Goal: Contribute content: Add original content to the website for others to see

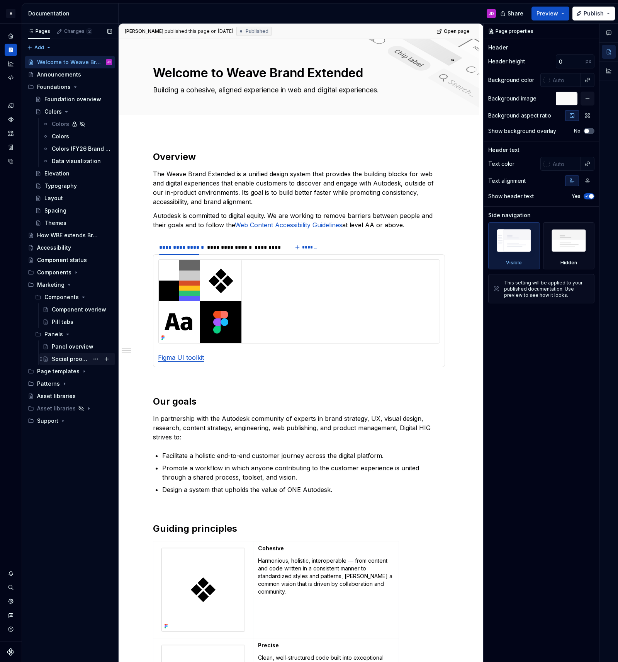
click at [82, 358] on div "Social proof tabs" at bounding box center [70, 359] width 37 height 8
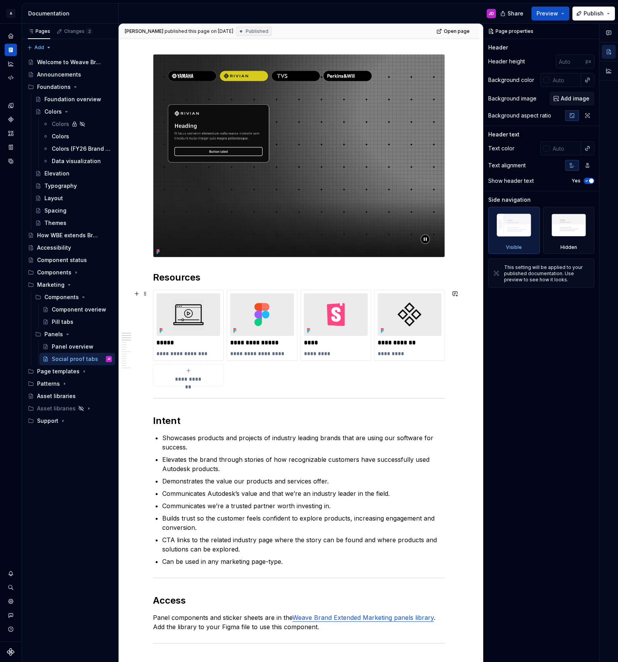
scroll to position [97, 0]
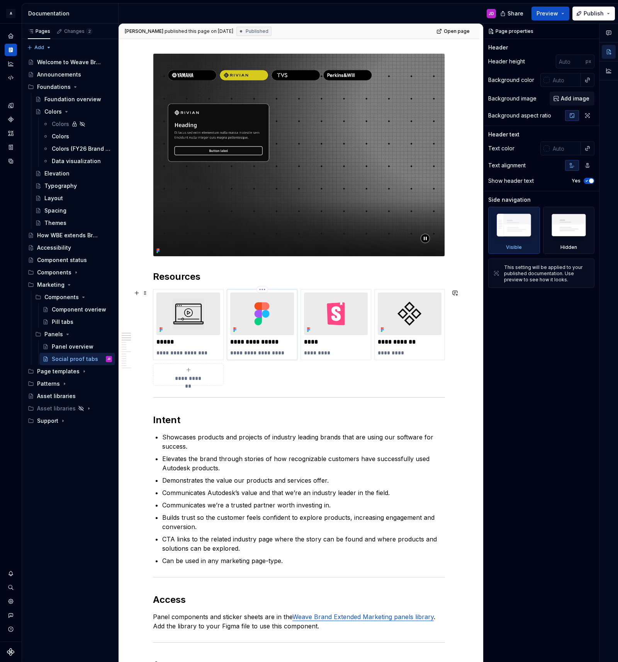
click at [254, 342] on p "**********" at bounding box center [262, 342] width 64 height 8
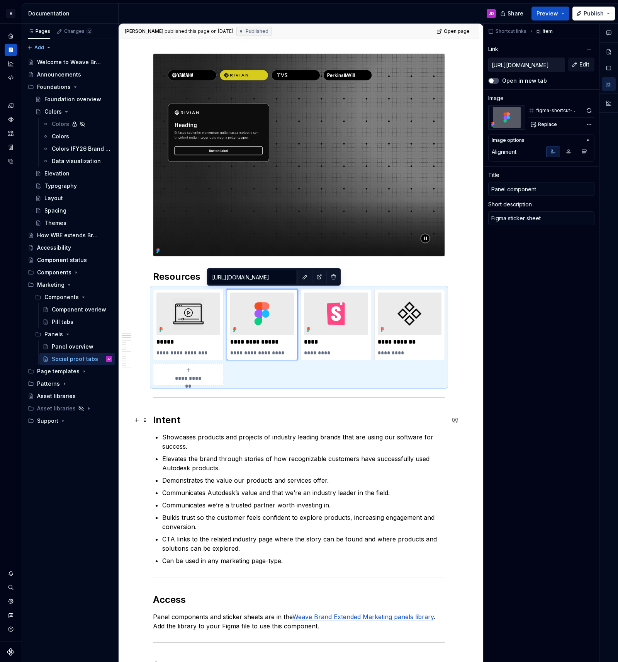
type textarea "*"
type input "Panel omponent"
type textarea "*"
type input "Panelomponent"
type textarea "*"
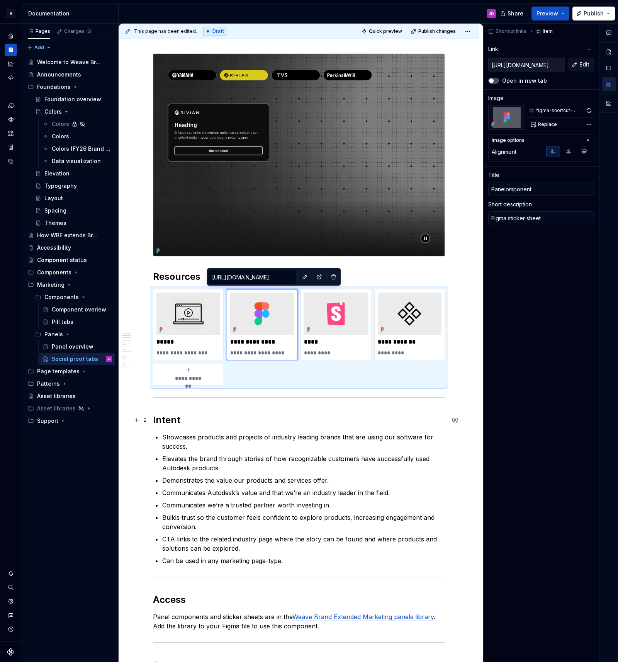
type input "Paneomponent"
type textarea "*"
type input "Panomponent"
type textarea "*"
type input "Paomponent"
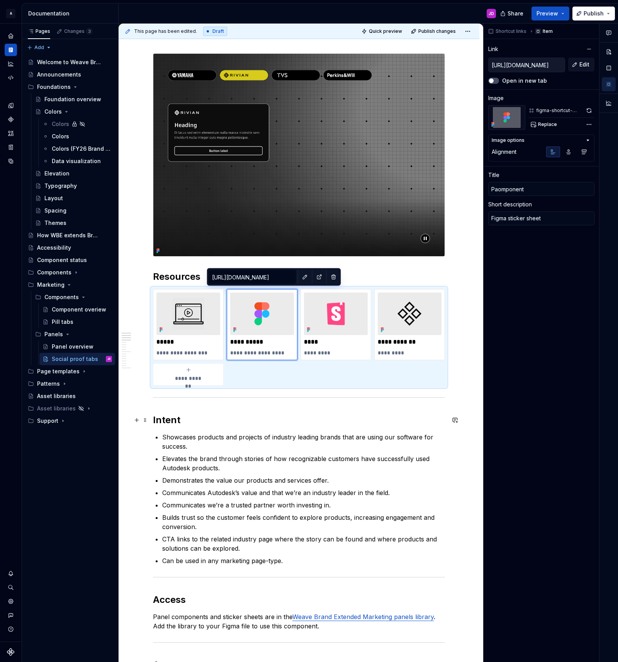
type textarea "*"
type input "Pomponent"
type textarea "*"
type input "omponent"
type textarea "*"
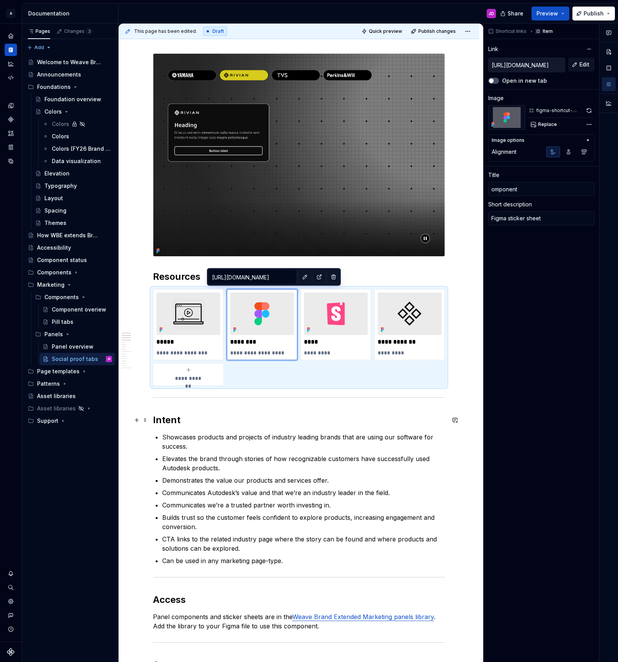
type input "Component"
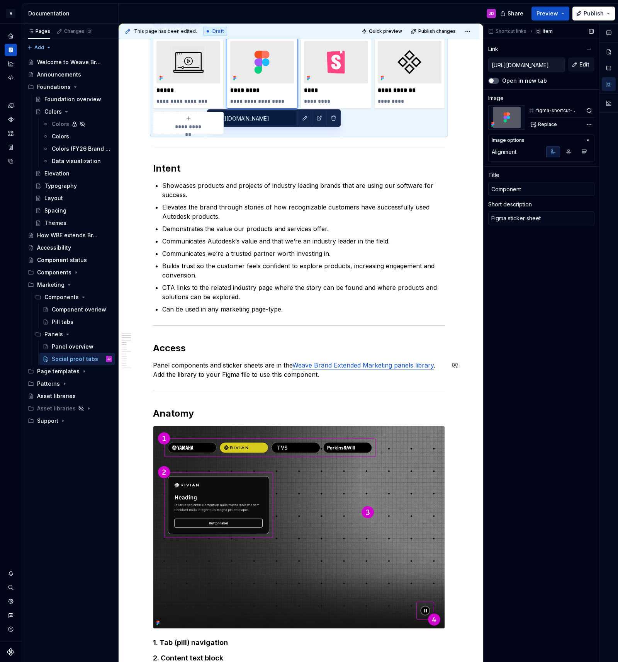
scroll to position [351, 0]
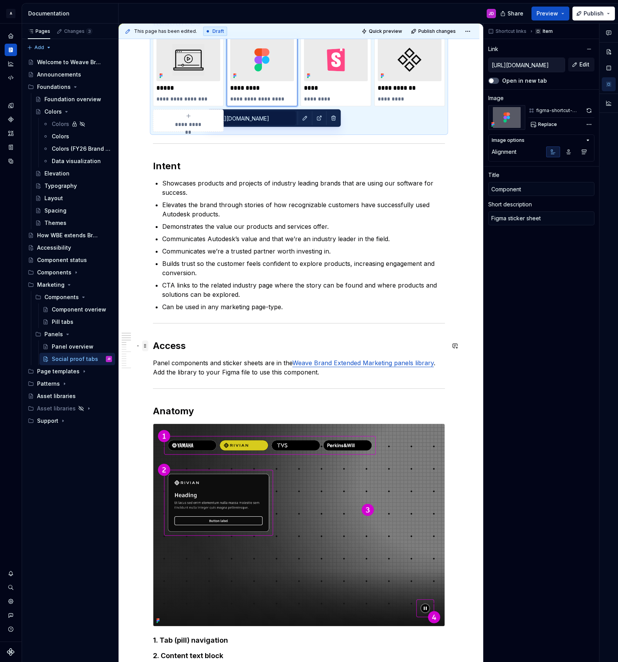
click at [148, 346] on span at bounding box center [145, 346] width 6 height 11
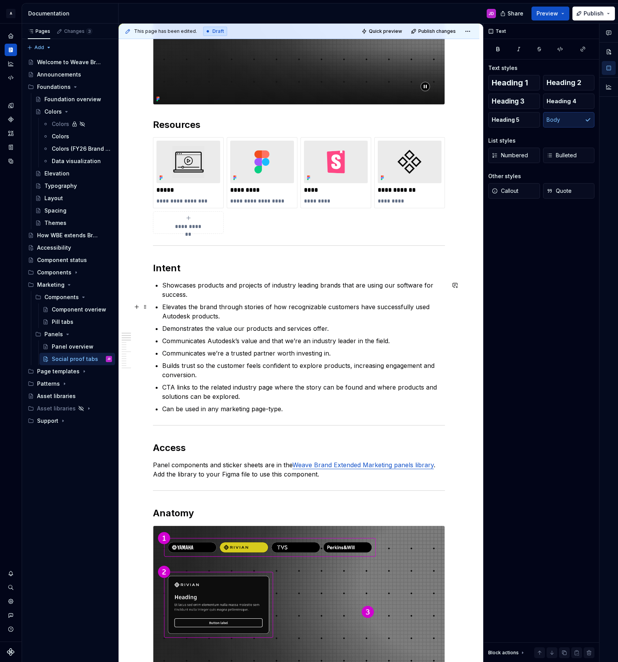
scroll to position [258, 0]
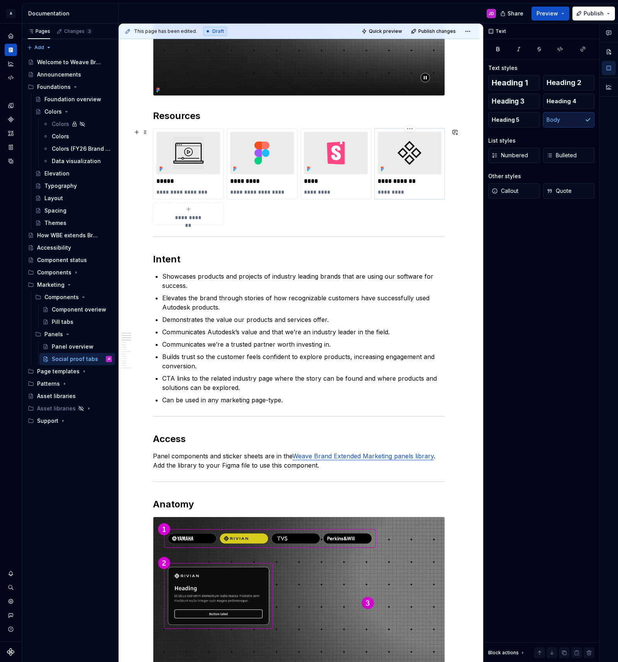
type textarea "*"
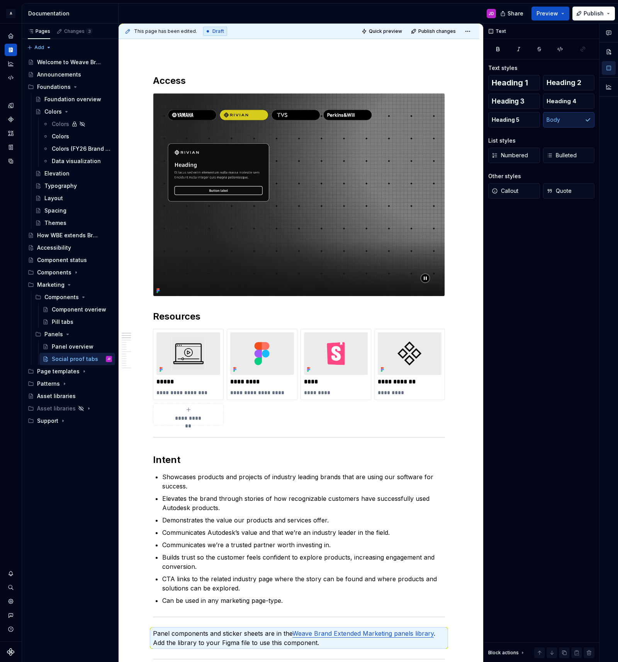
scroll to position [60, 0]
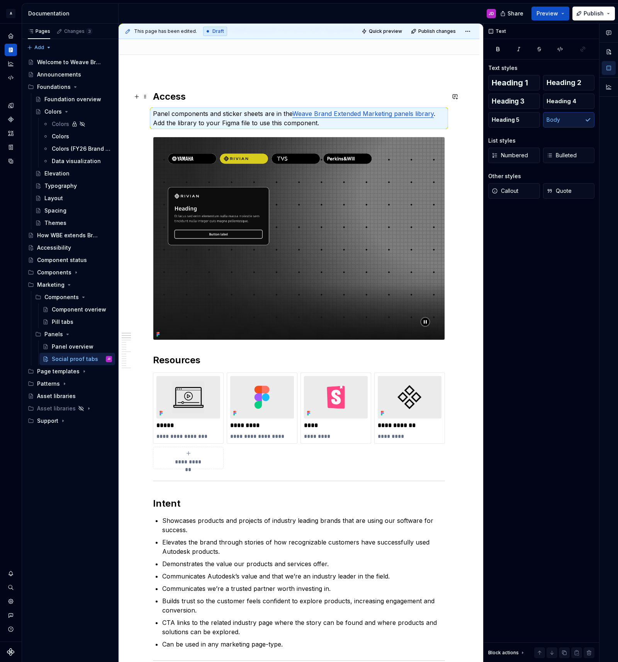
drag, startPoint x: 157, startPoint y: 98, endPoint x: 172, endPoint y: 100, distance: 15.6
click at [159, 98] on h2 "Access" at bounding box center [299, 96] width 292 height 12
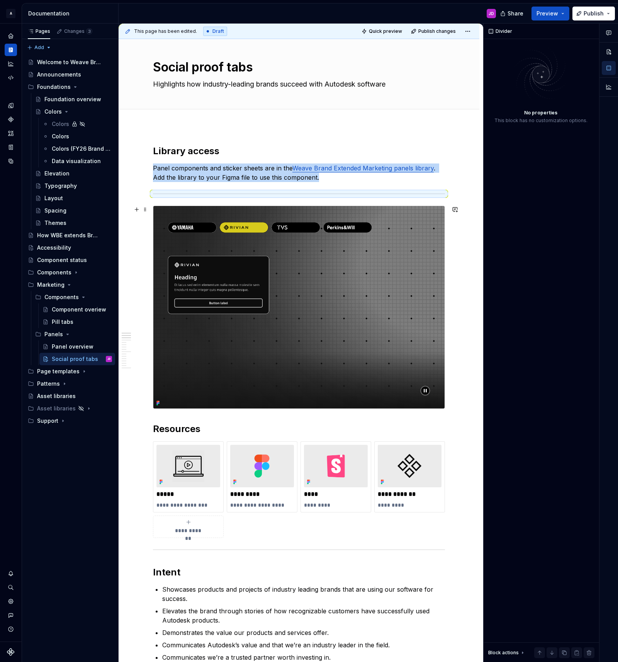
scroll to position [0, 0]
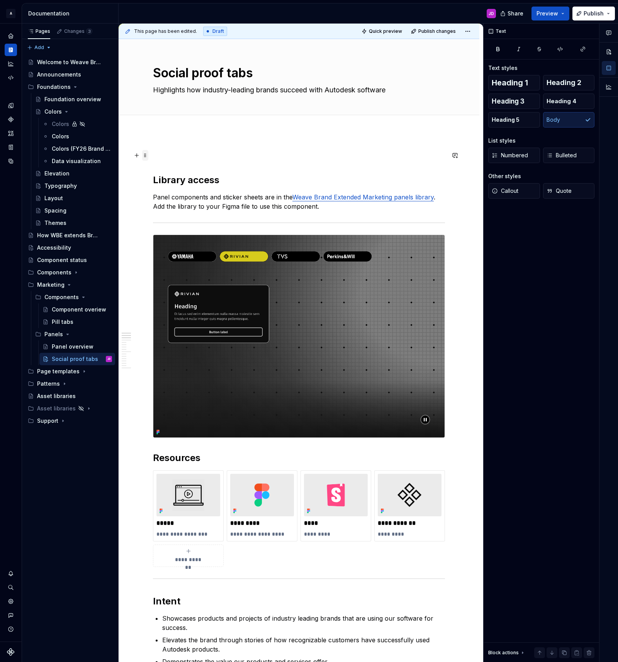
click at [146, 155] on span at bounding box center [145, 155] width 6 height 11
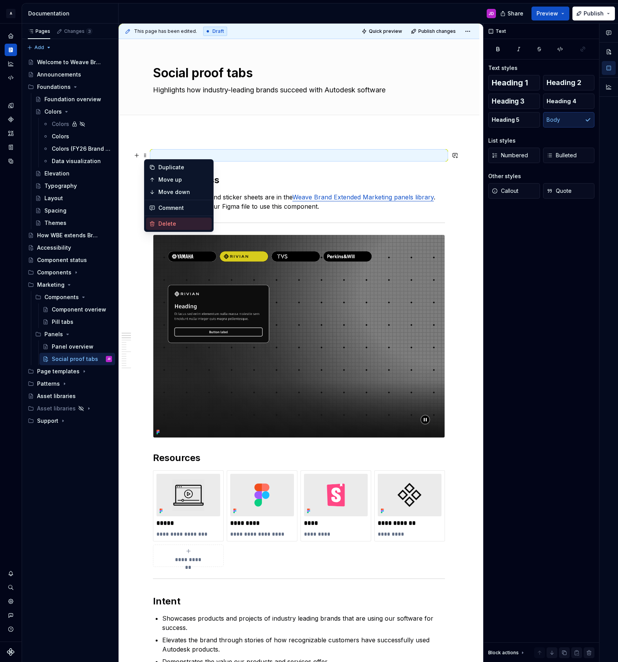
drag, startPoint x: 164, startPoint y: 224, endPoint x: 167, endPoint y: 219, distance: 5.9
click at [164, 224] on div "Delete" at bounding box center [183, 224] width 50 height 8
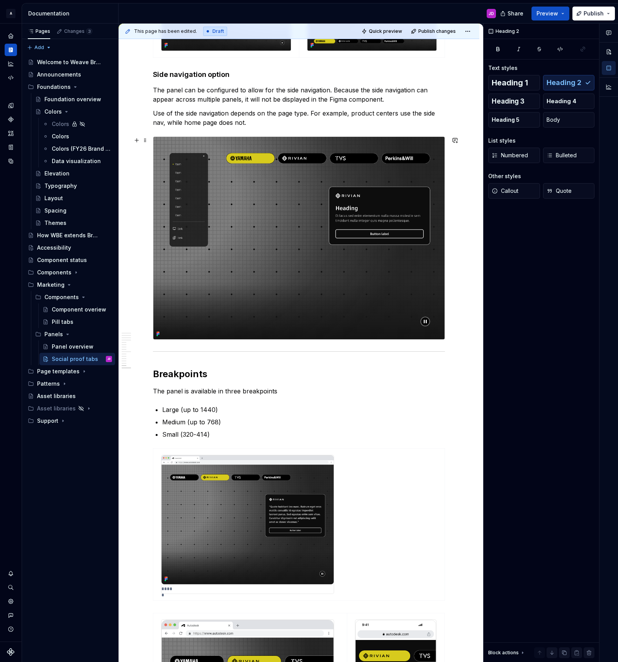
scroll to position [1994, 0]
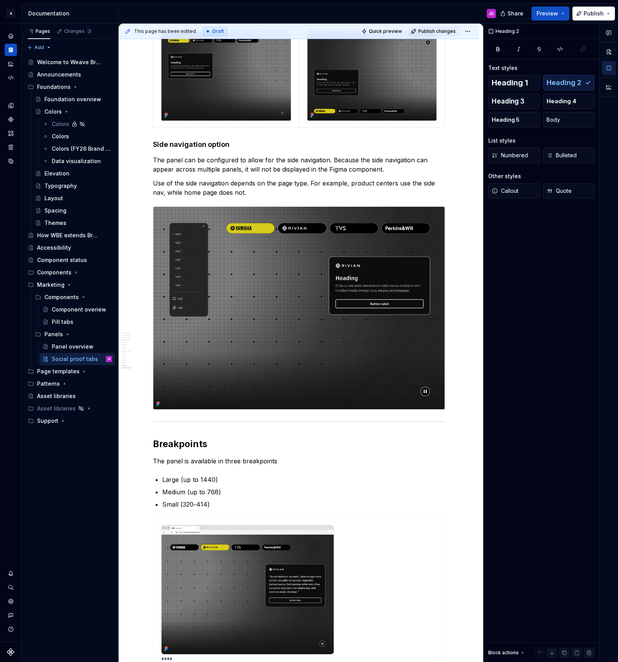
click at [443, 30] on span "Publish changes" at bounding box center [437, 31] width 37 height 6
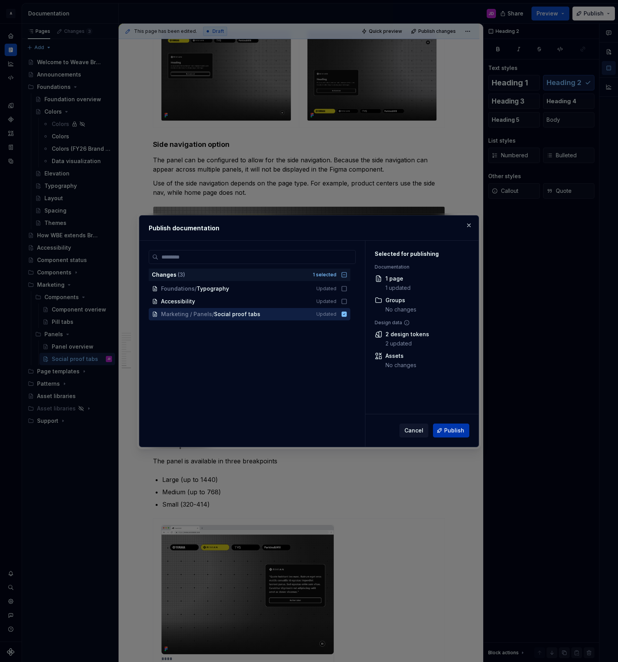
click at [453, 433] on span "Publish" at bounding box center [454, 431] width 20 height 8
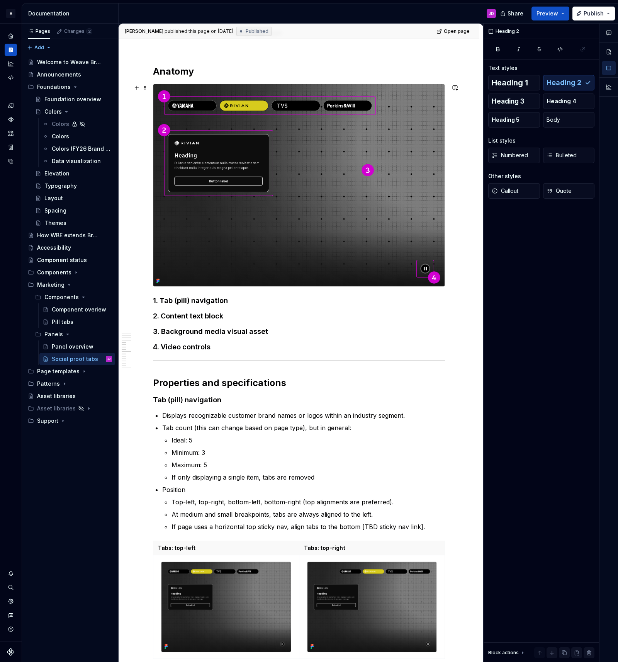
scroll to position [0, 0]
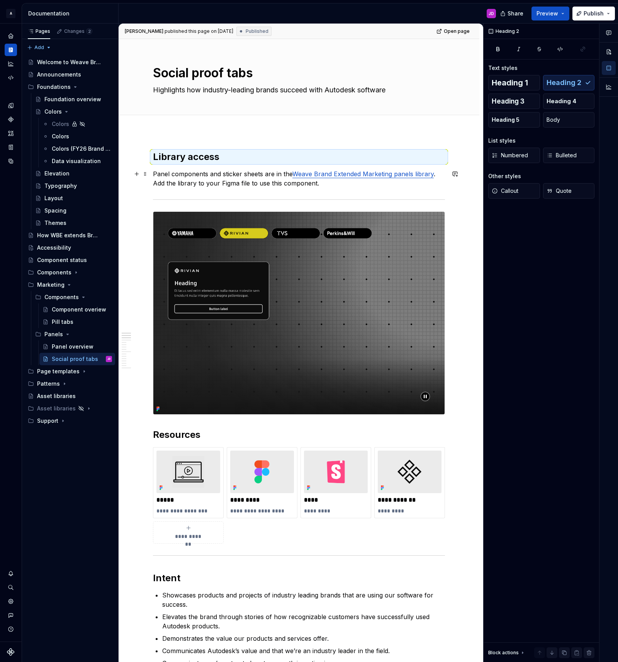
click at [375, 175] on link "Weave Brand Extended Marketing panels library" at bounding box center [363, 174] width 141 height 8
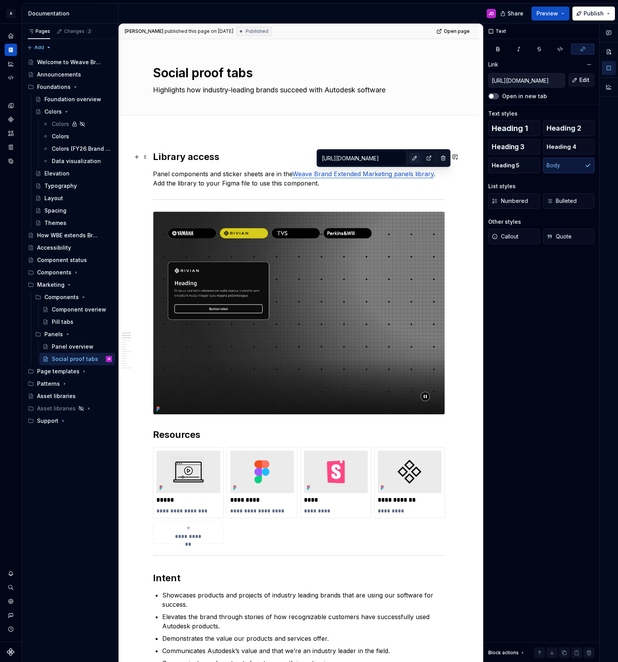
click at [410, 160] on button "button" at bounding box center [415, 158] width 11 height 11
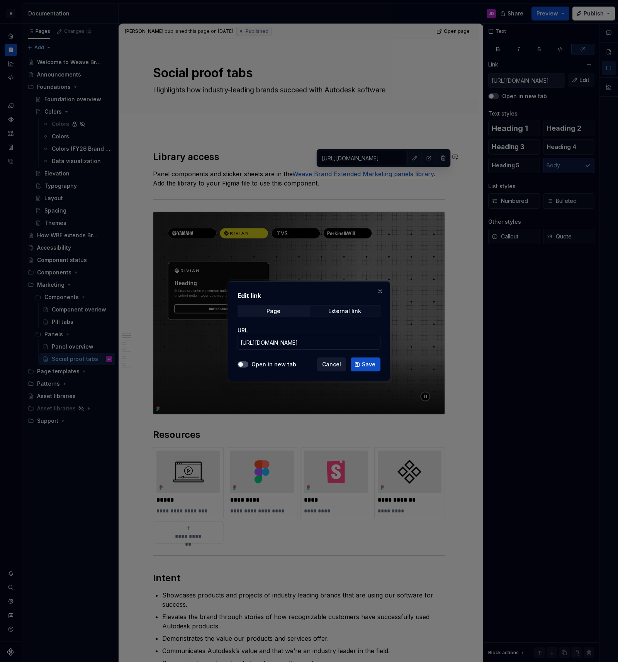
click at [337, 363] on span "Cancel" at bounding box center [331, 365] width 19 height 8
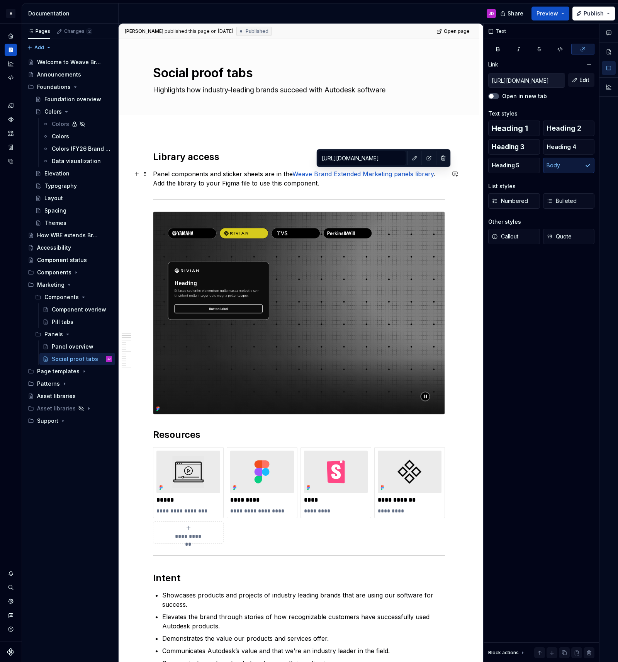
click at [378, 175] on link "Weave Brand Extended Marketing panels library" at bounding box center [363, 174] width 141 height 8
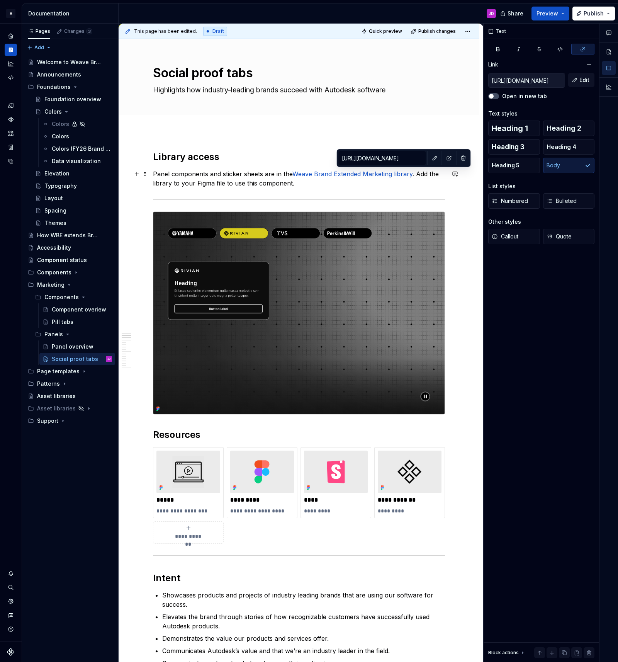
click at [239, 186] on p "Panel components and sticker sheets are in the Weave Brand Extended Marketing l…" at bounding box center [299, 178] width 292 height 19
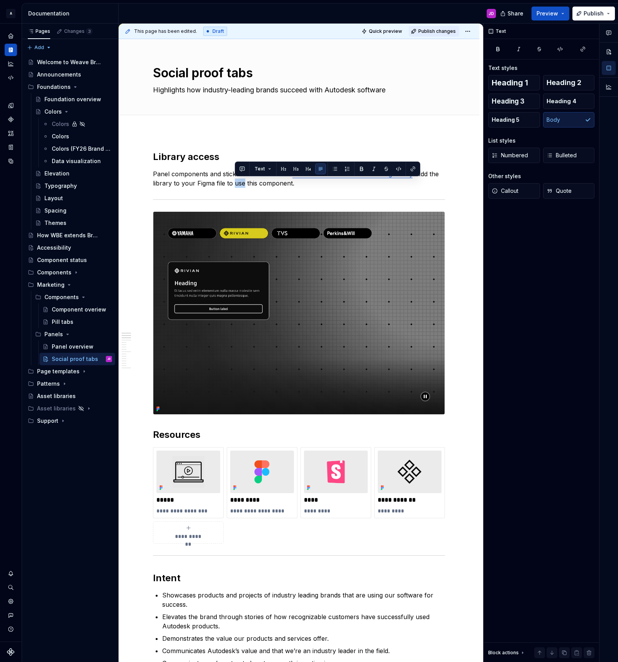
click at [434, 32] on span "Publish changes" at bounding box center [437, 31] width 37 height 6
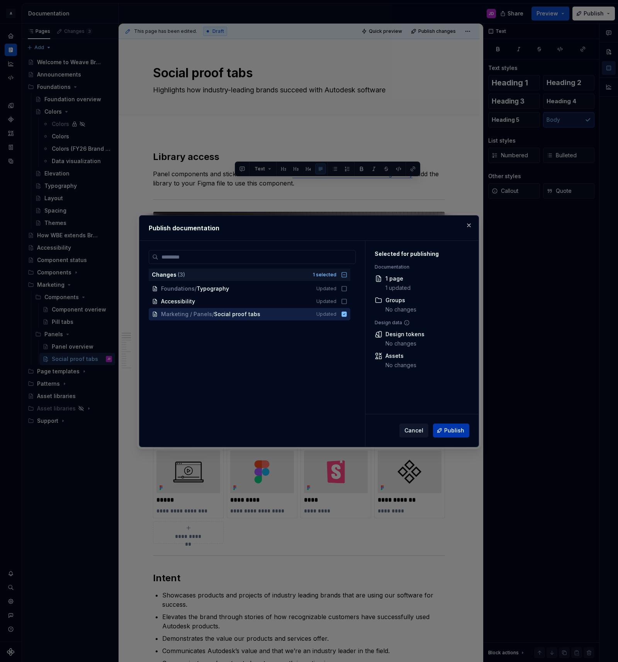
click at [450, 430] on span "Publish" at bounding box center [454, 431] width 20 height 8
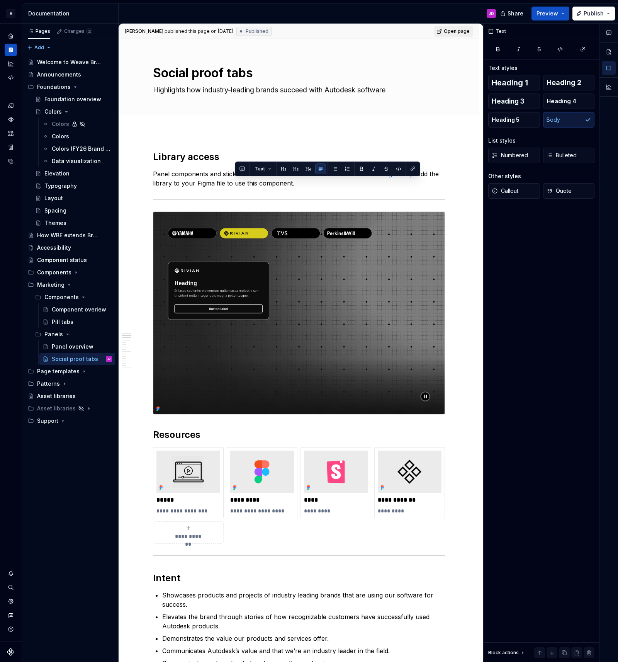
click at [463, 32] on span "Open page" at bounding box center [457, 31] width 26 height 6
click at [78, 347] on div "Panel overview" at bounding box center [70, 347] width 37 height 8
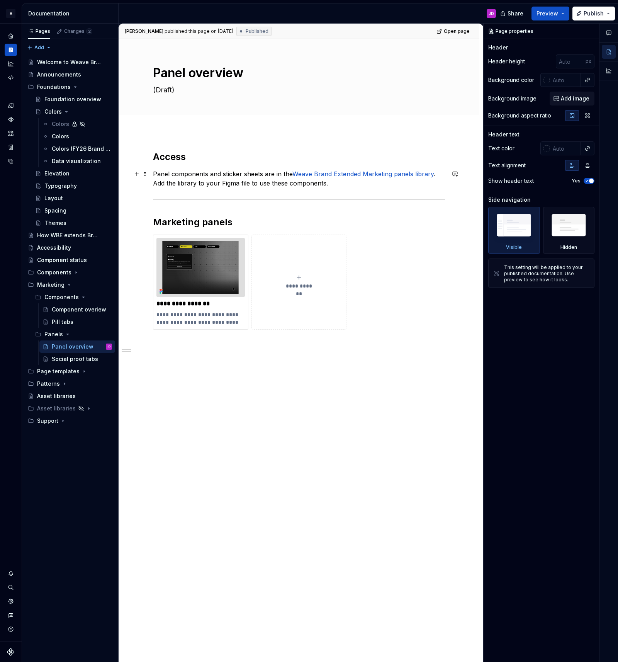
click at [322, 175] on link "Weave Brand Extended Marketing panels library" at bounding box center [363, 174] width 141 height 8
type textarea "*"
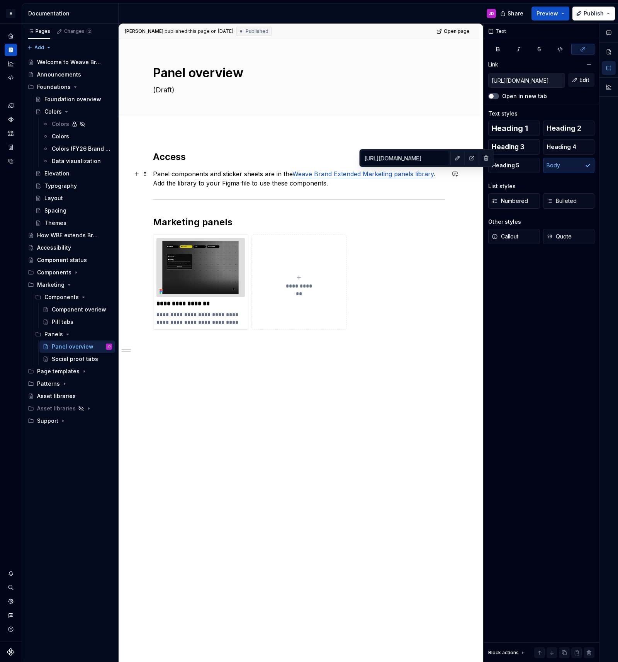
click at [416, 174] on link "Weave Brand Extended Marketing panels library" at bounding box center [363, 174] width 141 height 8
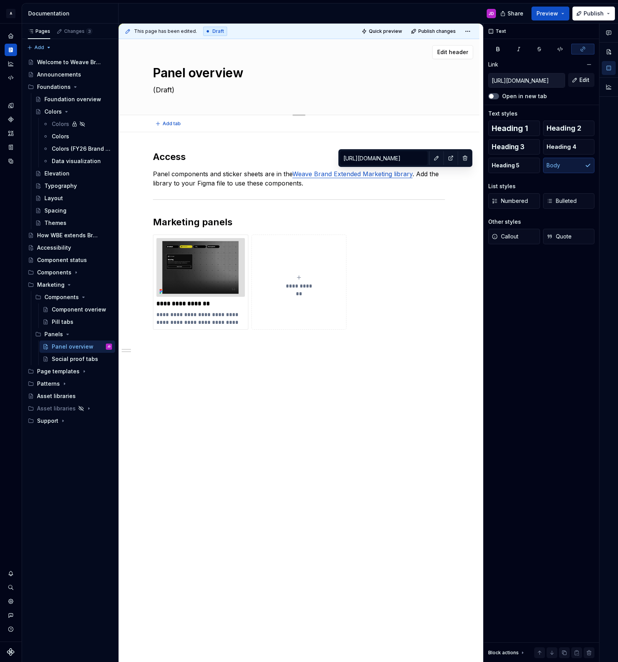
click at [178, 91] on textarea "(Draft)" at bounding box center [298, 90] width 292 height 12
click at [189, 317] on p "**********" at bounding box center [201, 318] width 89 height 15
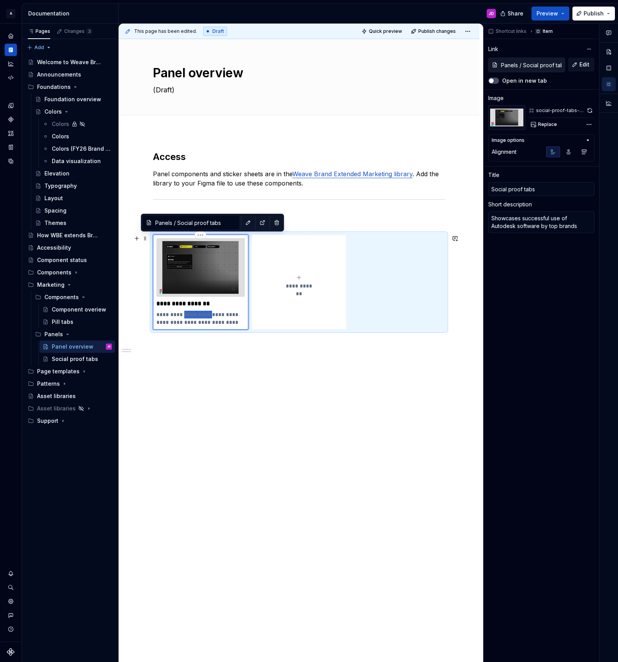
click at [189, 317] on p "**********" at bounding box center [201, 318] width 89 height 15
click at [435, 31] on span "Publish changes" at bounding box center [437, 31] width 37 height 6
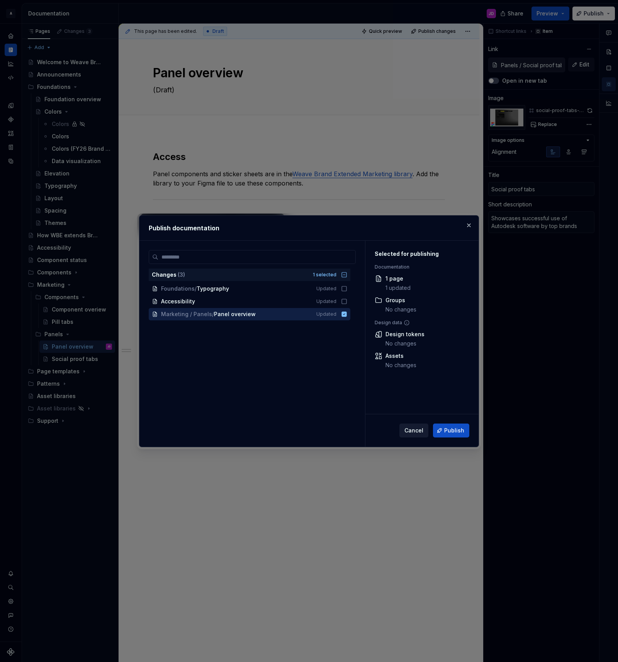
click at [416, 430] on span "Cancel" at bounding box center [414, 431] width 19 height 8
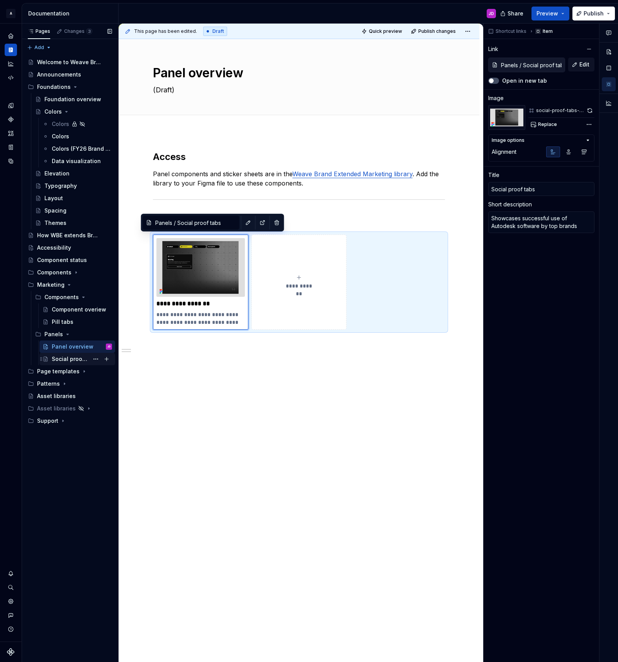
click at [75, 357] on div "Social proof tabs" at bounding box center [70, 359] width 37 height 8
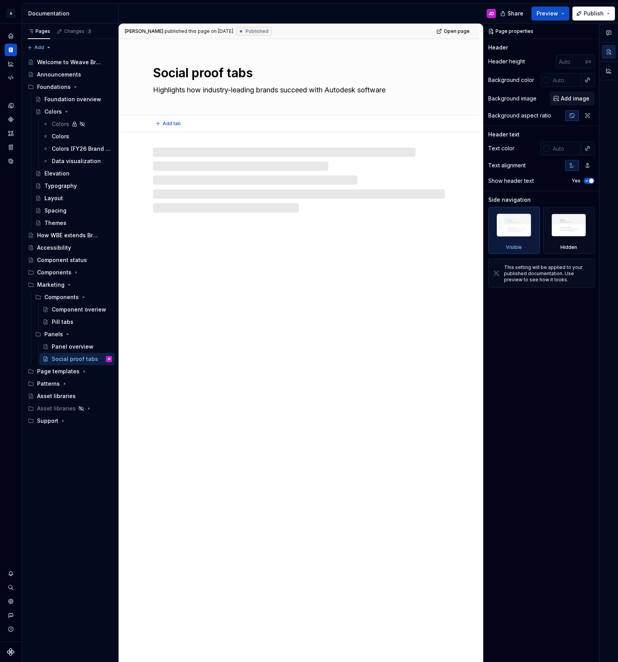
click at [207, 90] on textarea "Highlights how industry-leading brands succeed with Autodesk software" at bounding box center [298, 90] width 292 height 12
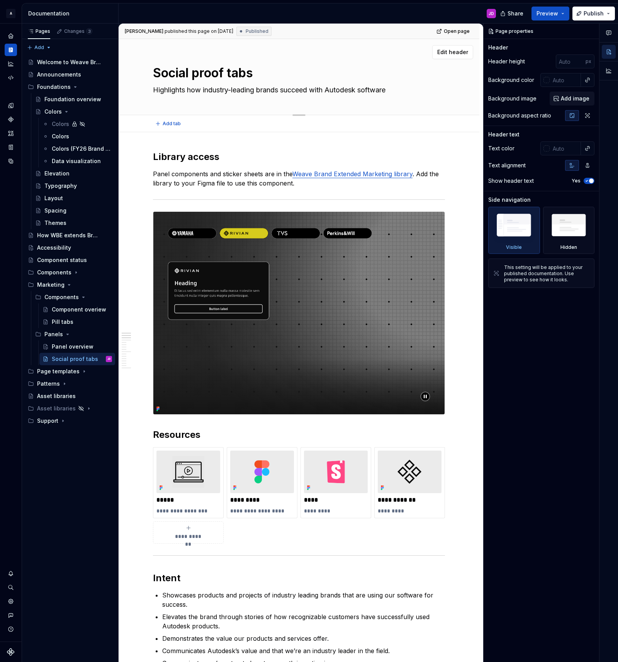
paste textarea "Showcases successful use of Autodesk software by top brands"
type textarea "*"
type textarea "Showcases successful use of Autodesk software by top brands"
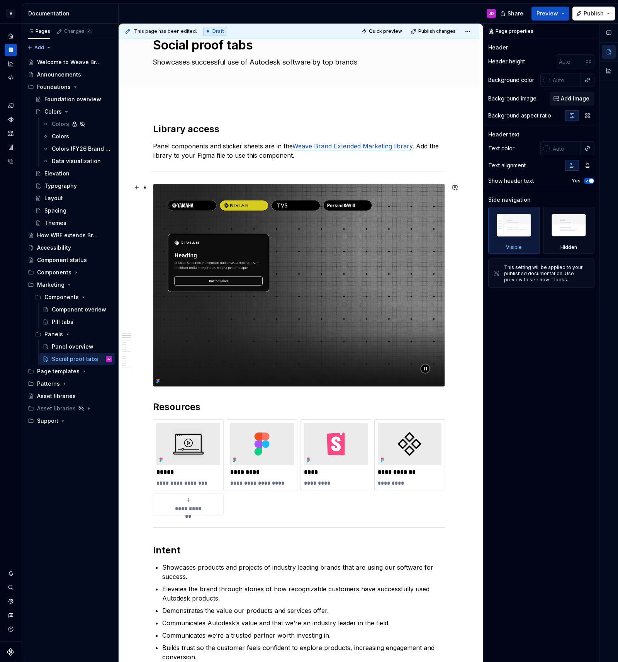
scroll to position [28, 0]
click at [334, 62] on textarea "Showcases successful use of Autodesk software by top brands" at bounding box center [298, 62] width 292 height 12
type textarea "*"
type textarea "Showcases successful use of Autodesk software by i brands"
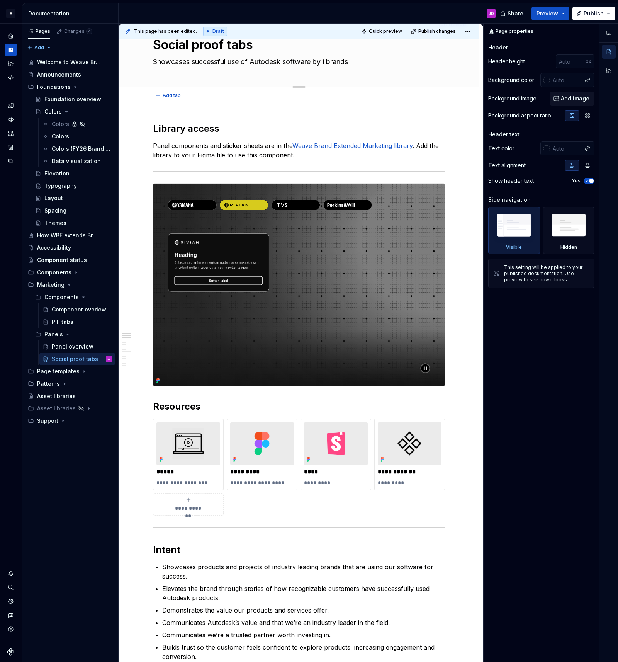
type textarea "*"
type textarea "Showcases successful use of Autodesk software by in brands"
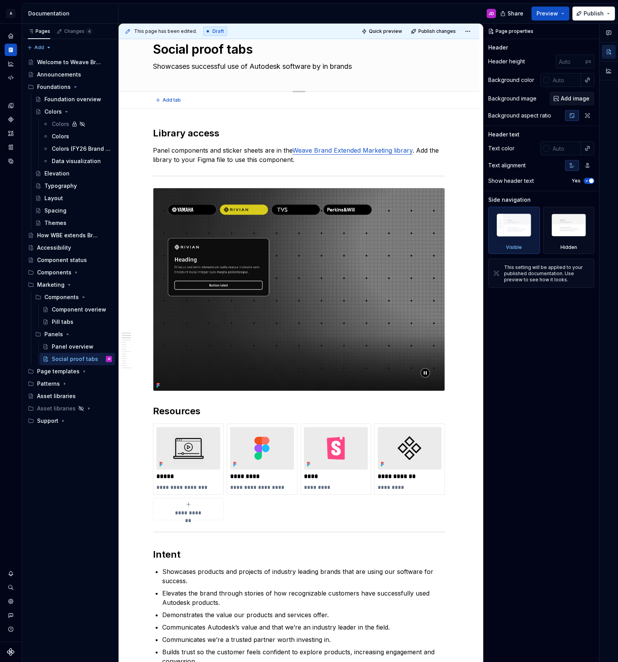
type textarea "*"
type textarea "Showcases successful use of Autodesk software by i brands"
type textarea "*"
type textarea "Showcases successful use of Autodesk software by brands"
type textarea "*"
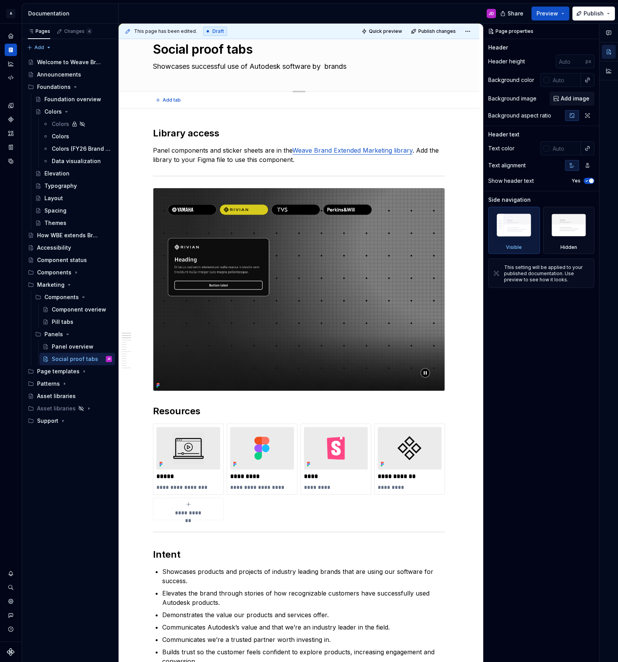
type textarea "Showcases successful use of Autodesk software by brands"
type textarea "*"
type textarea "Showcases successful use of Autodesk software by brands"
type textarea "*"
type textarea "Showcases successful use of Autodesk software by t brands"
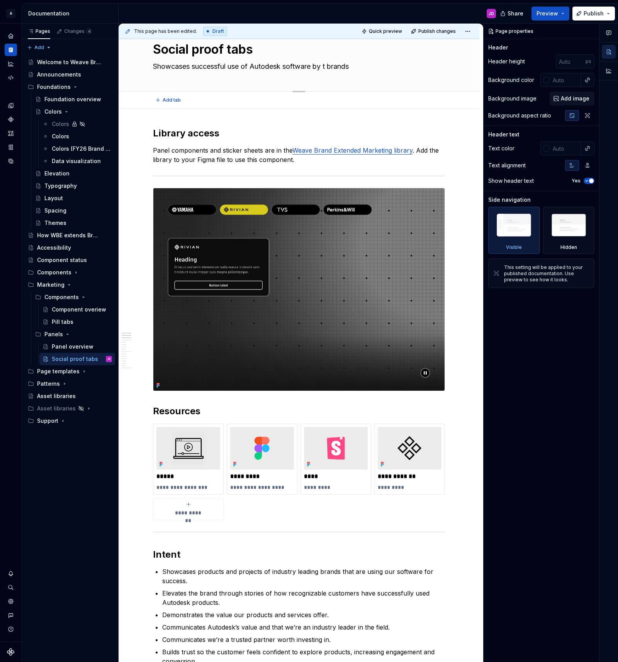
type textarea "*"
type textarea "Showcases successful use of Autodesk software by to brands"
type textarea "*"
type textarea "Showcases successful use of Autodesk software by top brands"
type textarea "*"
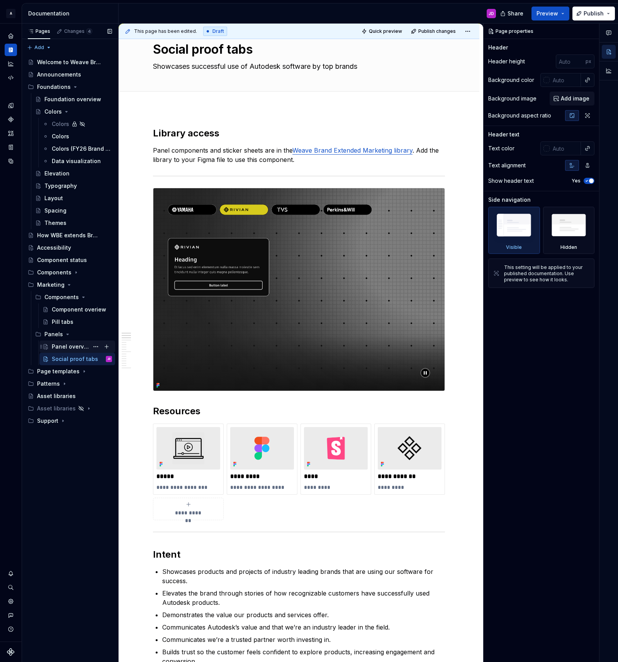
type textarea "Showcases successful use of Autodesk software by top brands"
click at [62, 347] on div "Panel overview" at bounding box center [70, 347] width 37 height 8
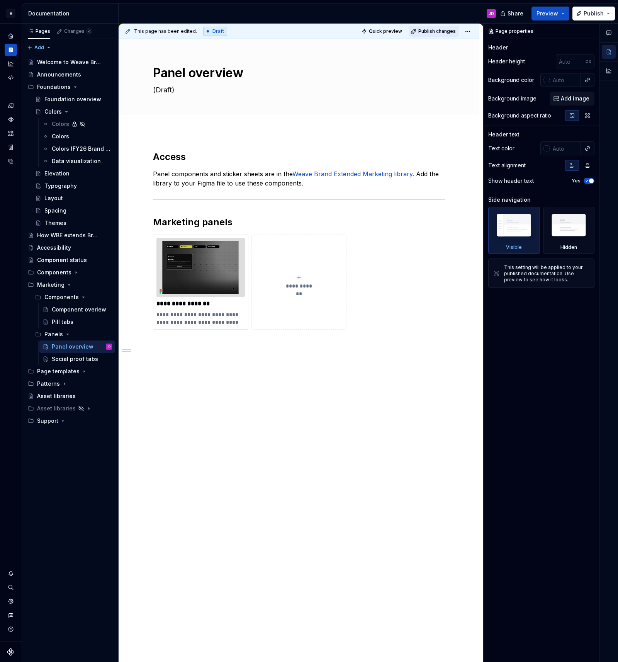
click at [436, 31] on span "Publish changes" at bounding box center [437, 31] width 37 height 6
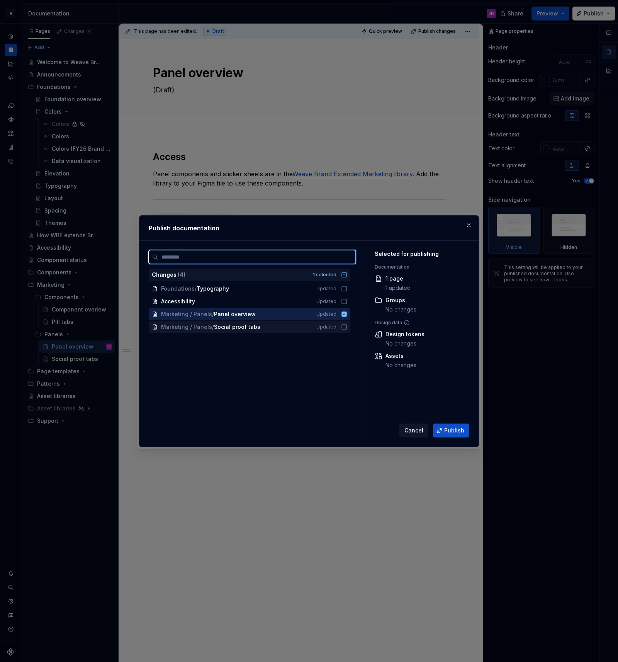
click at [347, 327] on icon at bounding box center [344, 327] width 6 height 6
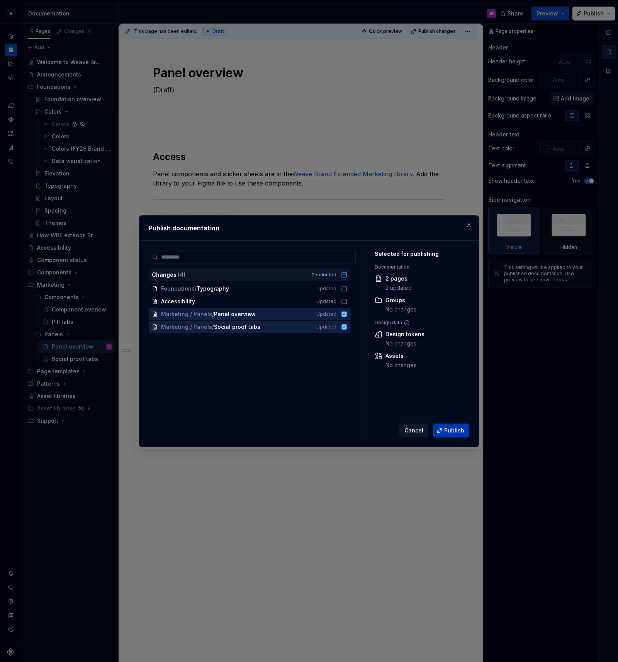
click at [455, 430] on span "Publish" at bounding box center [454, 431] width 20 height 8
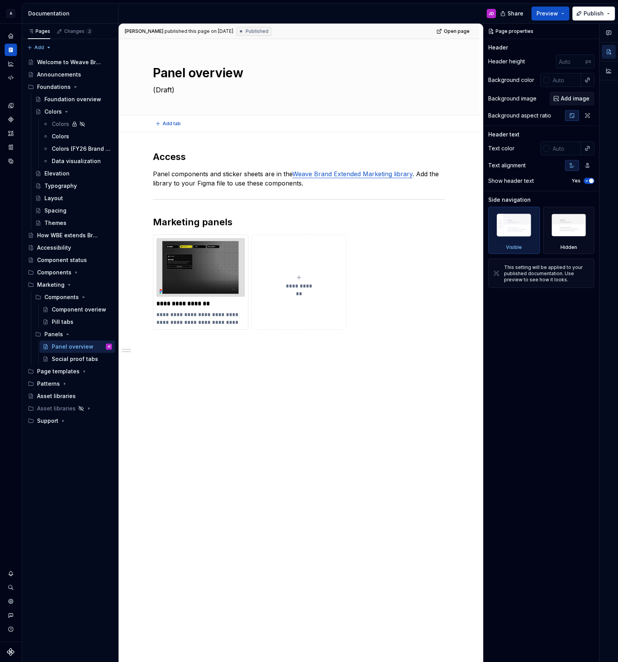
type textarea "*"
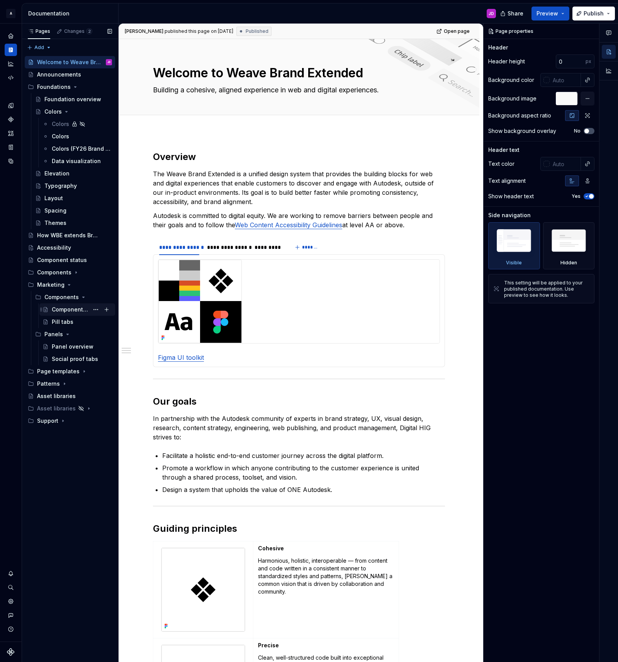
click at [65, 309] on div "Component overiew" at bounding box center [70, 310] width 37 height 8
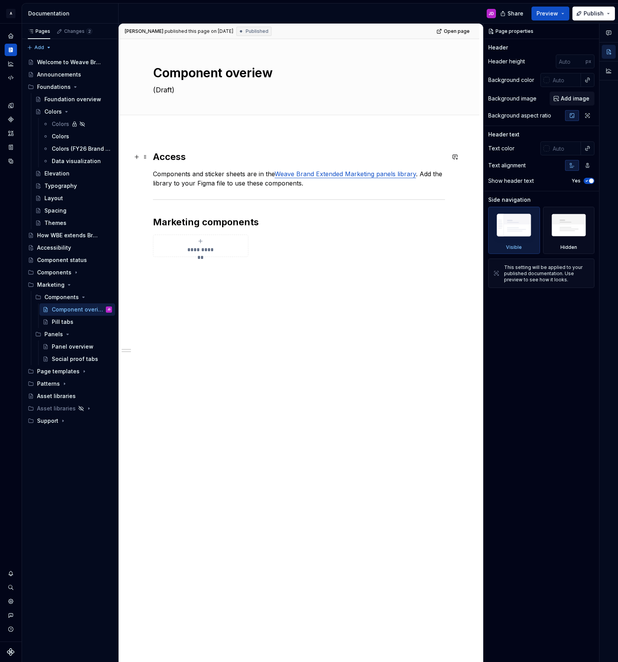
type textarea "*"
drag, startPoint x: 158, startPoint y: 159, endPoint x: 198, endPoint y: 172, distance: 41.9
click at [158, 159] on h2 "Access" at bounding box center [299, 157] width 292 height 12
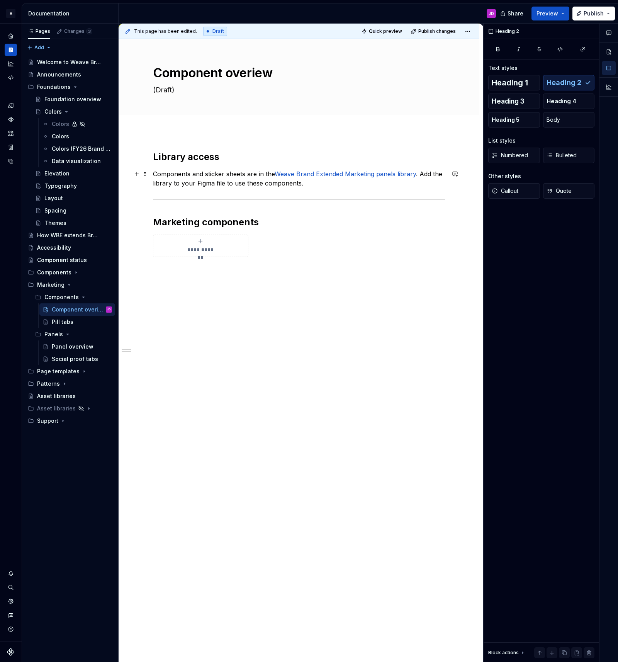
click at [397, 172] on link "Weave Brand Extended Marketing panels library" at bounding box center [345, 174] width 141 height 8
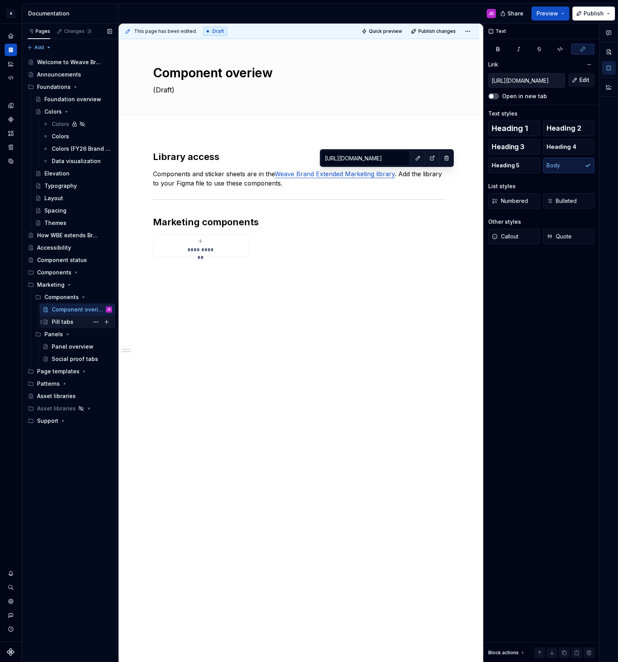
click at [72, 323] on div "Pill tabs" at bounding box center [82, 322] width 60 height 11
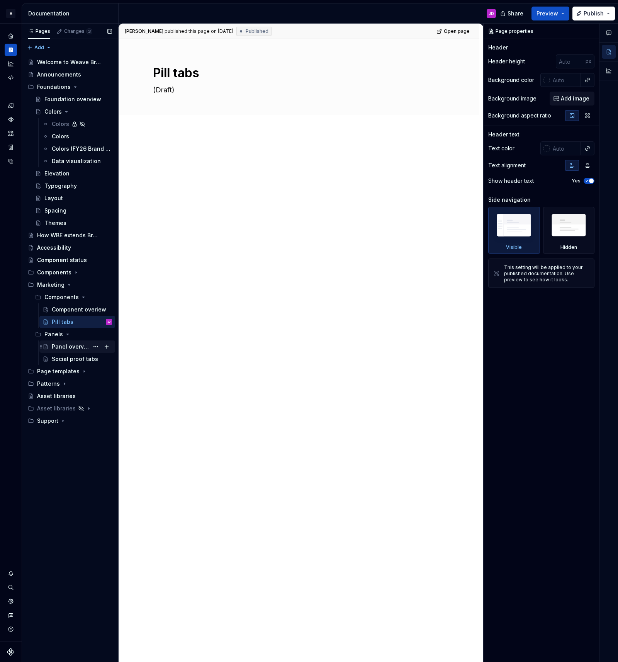
click at [70, 346] on div "Panel overview" at bounding box center [70, 347] width 37 height 8
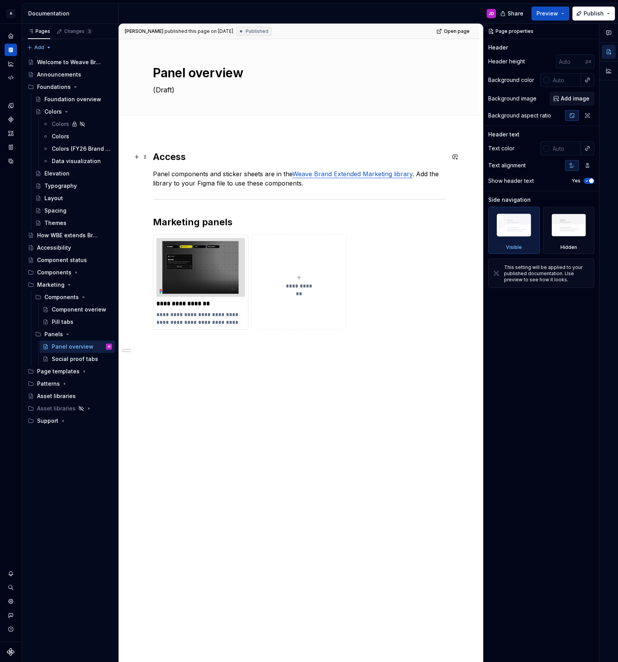
type textarea "*"
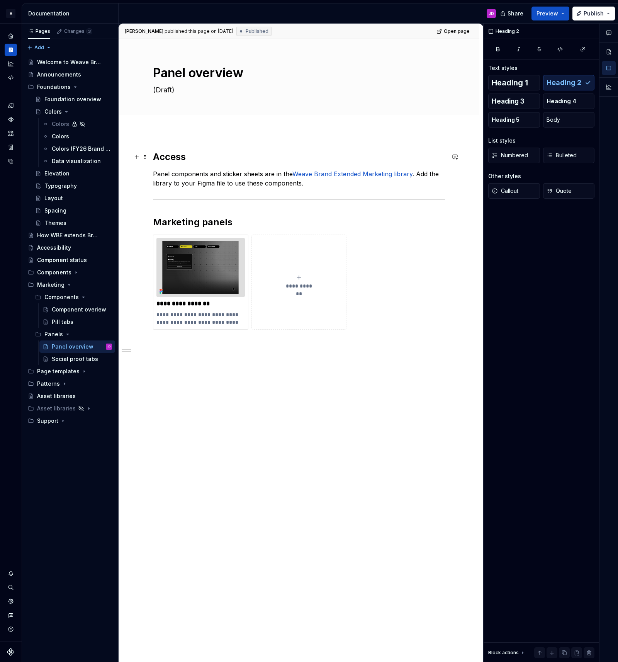
drag, startPoint x: 161, startPoint y: 155, endPoint x: 174, endPoint y: 170, distance: 19.4
click at [161, 157] on h2 "Access" at bounding box center [299, 157] width 292 height 12
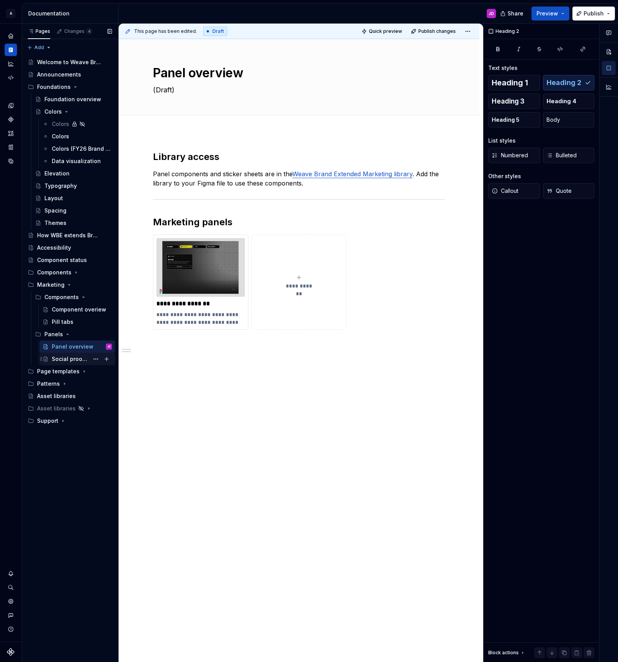
click at [73, 359] on div "Social proof tabs" at bounding box center [70, 359] width 37 height 8
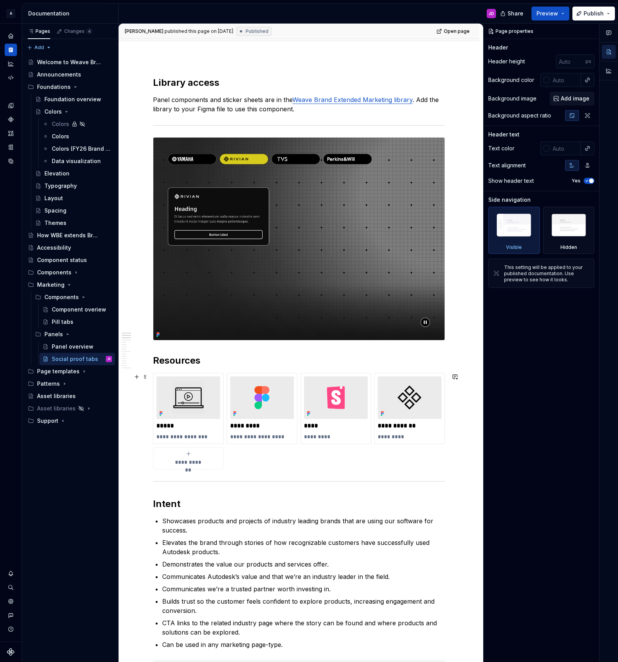
scroll to position [76, 0]
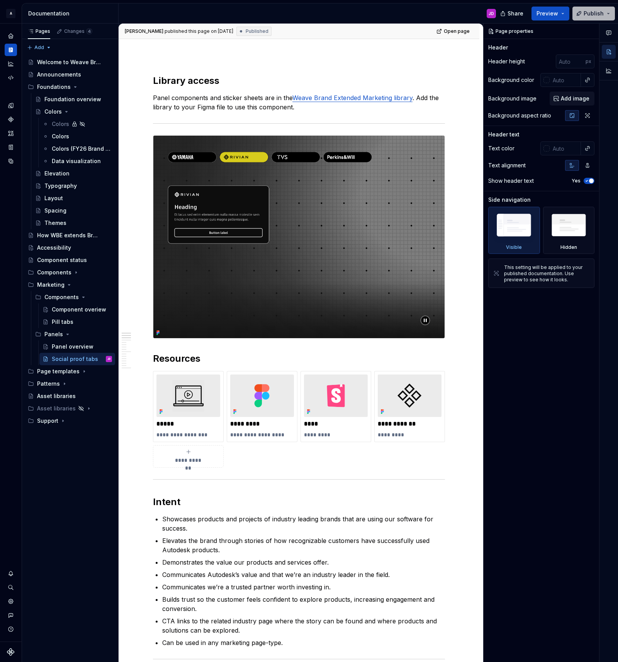
click at [589, 10] on span "Publish" at bounding box center [594, 14] width 20 height 8
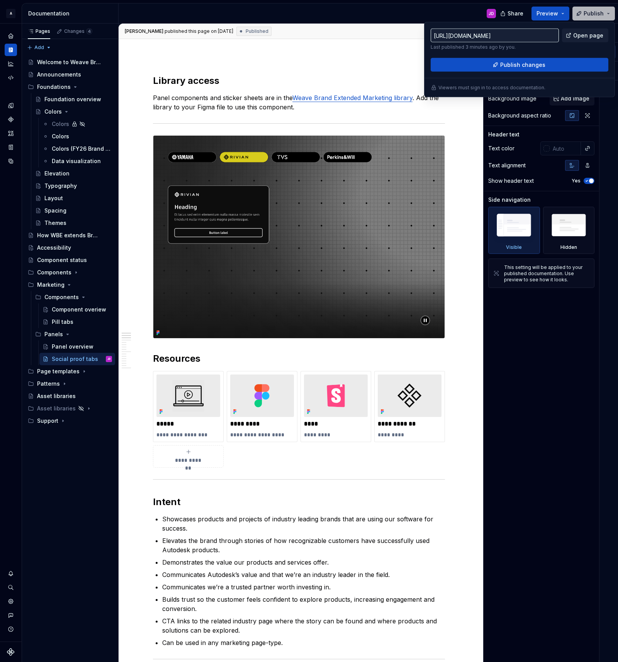
click at [601, 10] on span "Publish" at bounding box center [594, 14] width 20 height 8
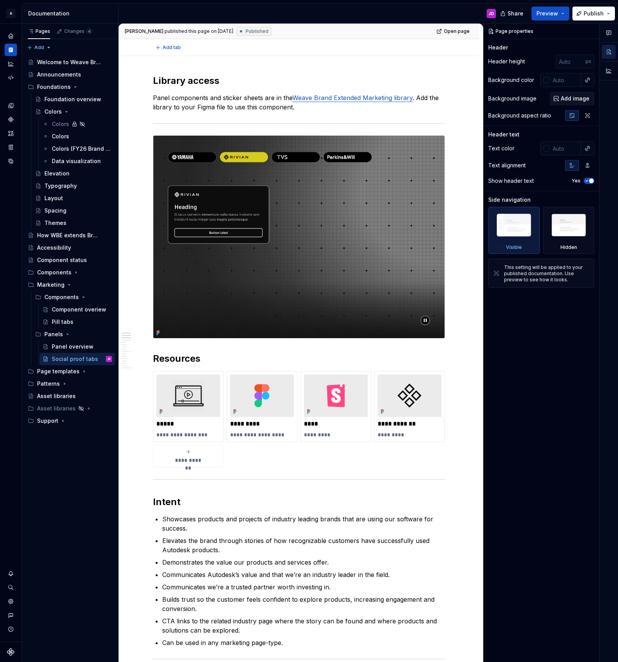
click at [375, 53] on div "Add tab" at bounding box center [299, 47] width 361 height 17
click at [606, 14] on button "Publish" at bounding box center [594, 14] width 43 height 14
drag, startPoint x: 366, startPoint y: 59, endPoint x: 97, endPoint y: 178, distance: 294.3
click at [363, 60] on div "**********" at bounding box center [301, 343] width 365 height 639
click at [82, 347] on div "Panel overview" at bounding box center [70, 347] width 37 height 8
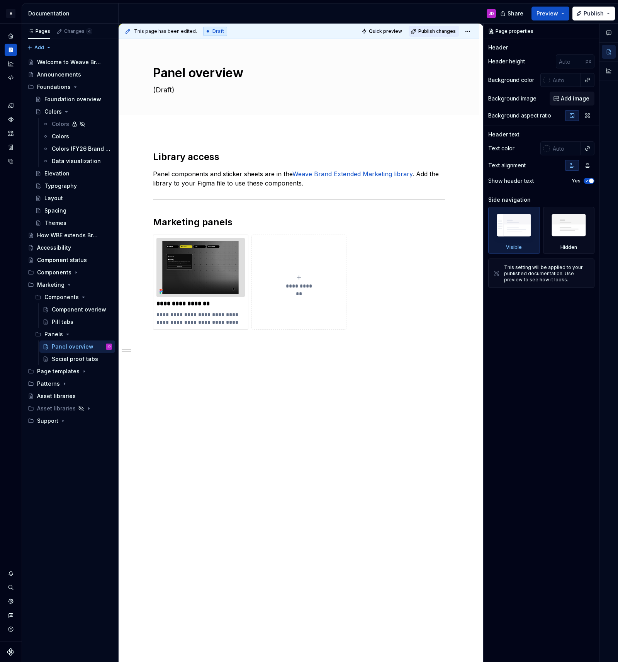
click at [439, 31] on span "Publish changes" at bounding box center [437, 31] width 37 height 6
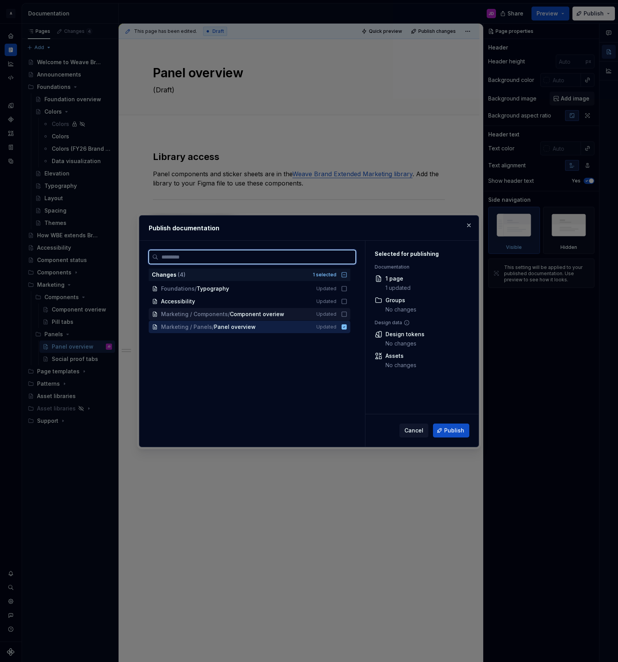
click at [347, 314] on icon at bounding box center [344, 314] width 6 height 6
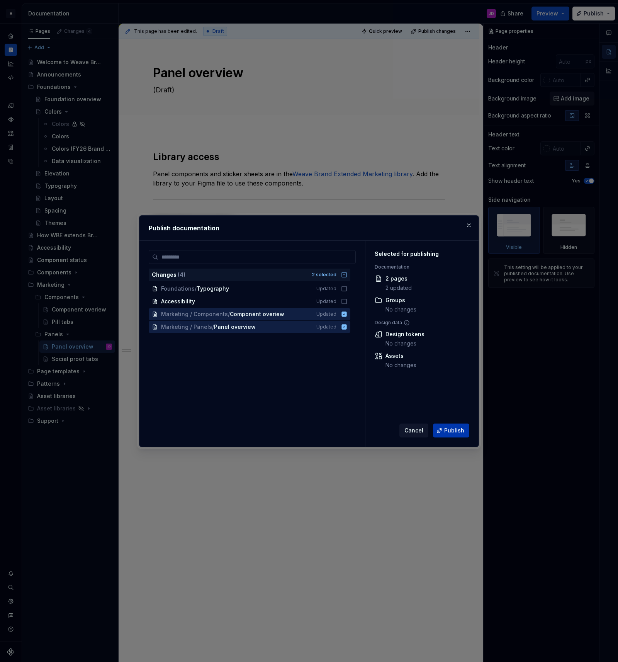
click at [451, 429] on span "Publish" at bounding box center [454, 431] width 20 height 8
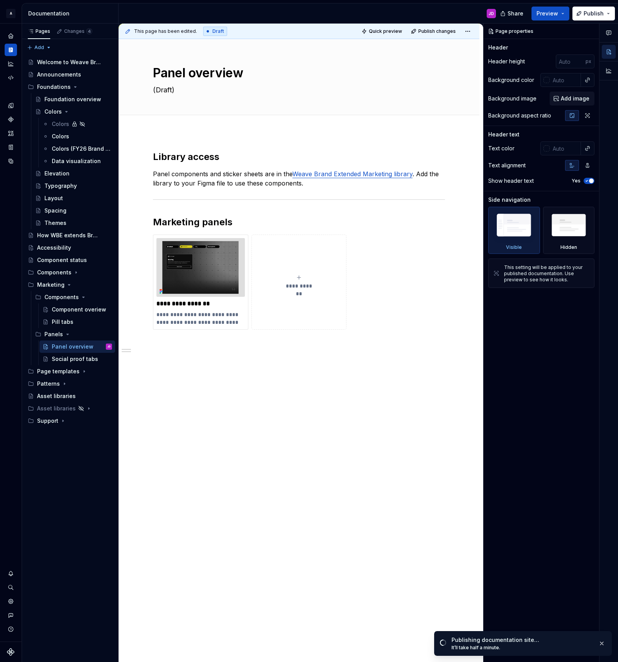
click at [560, 643] on div "Publishing documentation site…" at bounding box center [522, 640] width 141 height 8
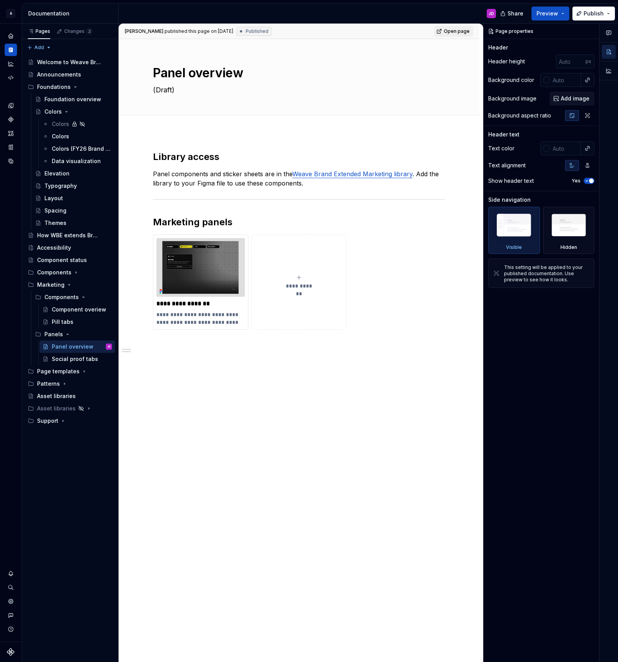
click at [463, 29] on span "Open page" at bounding box center [457, 31] width 26 height 6
click at [78, 359] on div "Social proof tabs" at bounding box center [70, 359] width 37 height 8
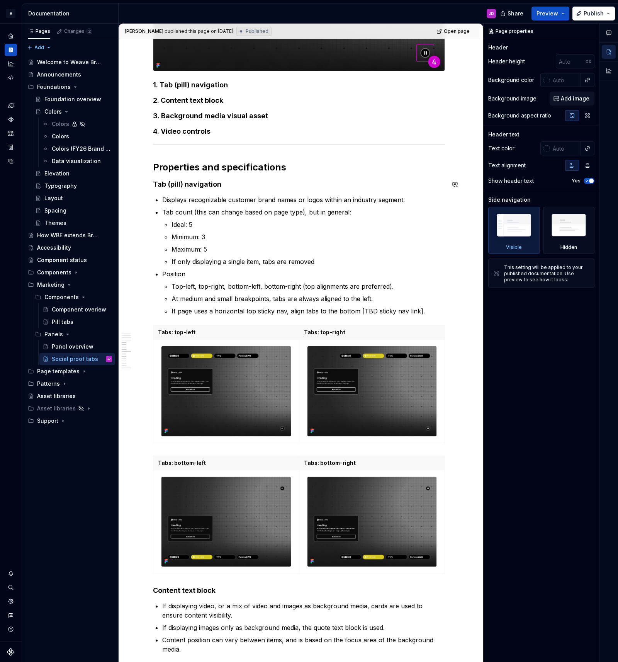
scroll to position [907, 0]
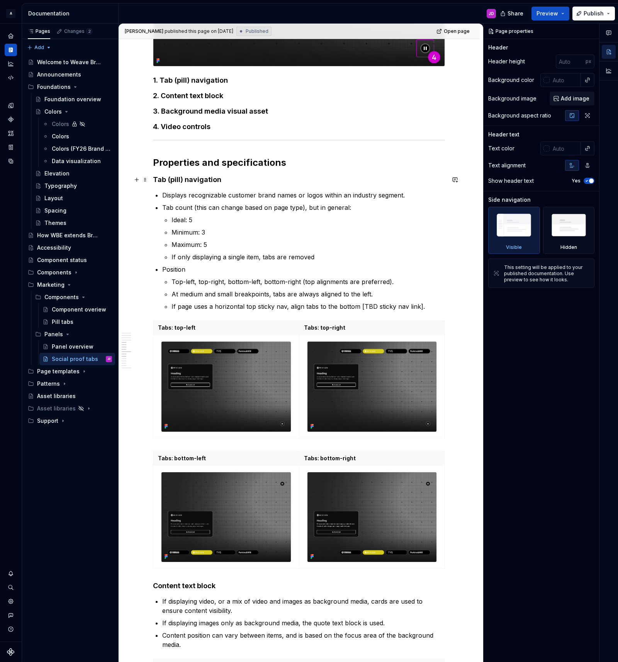
click at [194, 181] on strong "Tab (pill) navigation" at bounding box center [187, 179] width 68 height 8
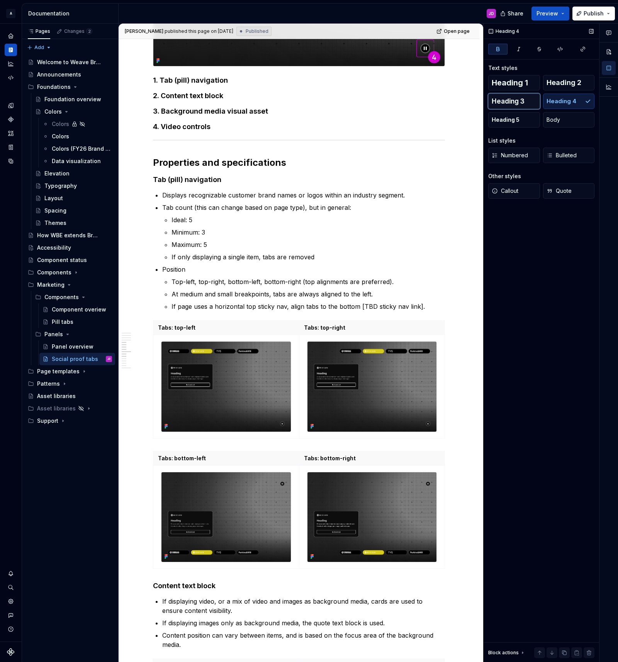
click at [516, 100] on span "Heading 3" at bounding box center [508, 101] width 33 height 8
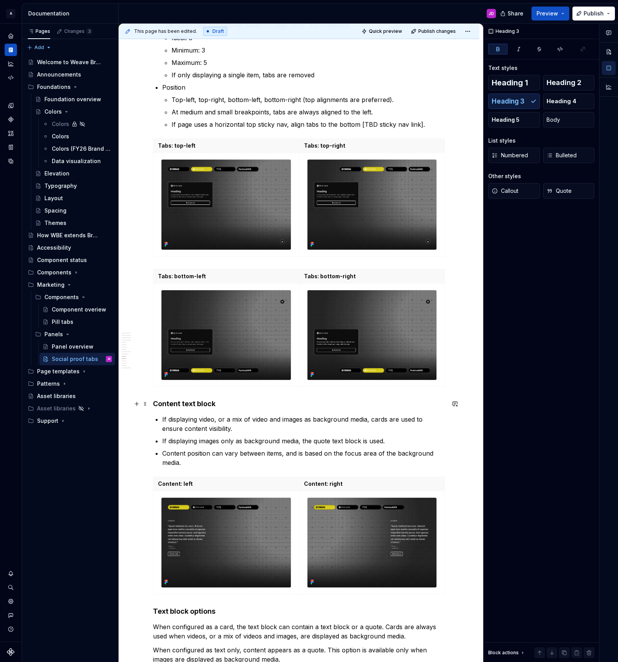
scroll to position [1091, 0]
click at [197, 402] on h4 "Content text block" at bounding box center [299, 403] width 292 height 9
click at [520, 101] on span "Heading 3" at bounding box center [508, 101] width 33 height 8
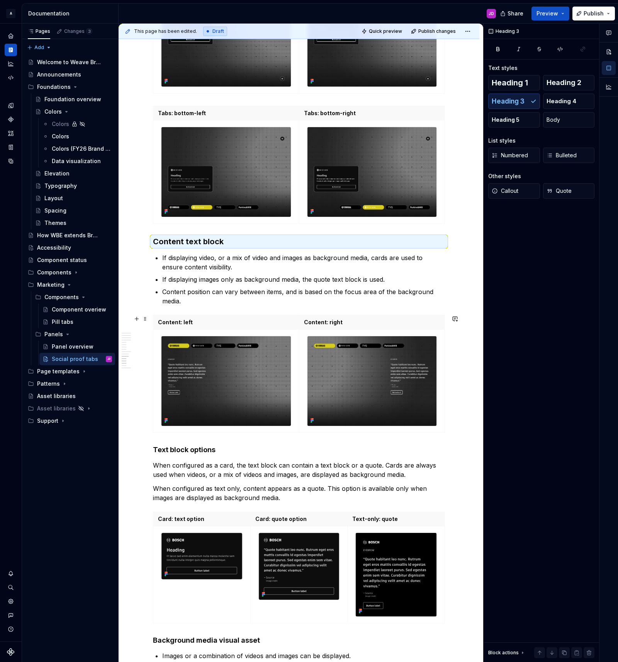
scroll to position [1289, 0]
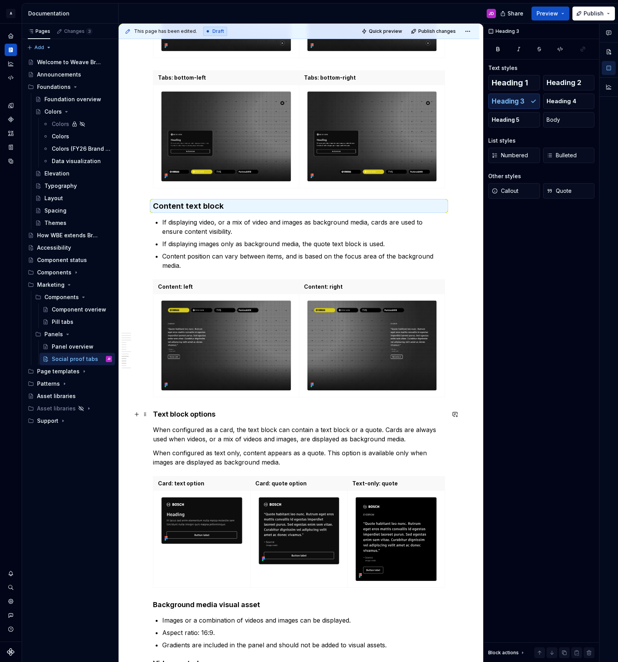
click at [204, 416] on h4 "Text block options" at bounding box center [299, 414] width 292 height 9
drag, startPoint x: 522, startPoint y: 97, endPoint x: 513, endPoint y: 106, distance: 13.1
click at [522, 97] on span "Heading 3" at bounding box center [508, 101] width 33 height 8
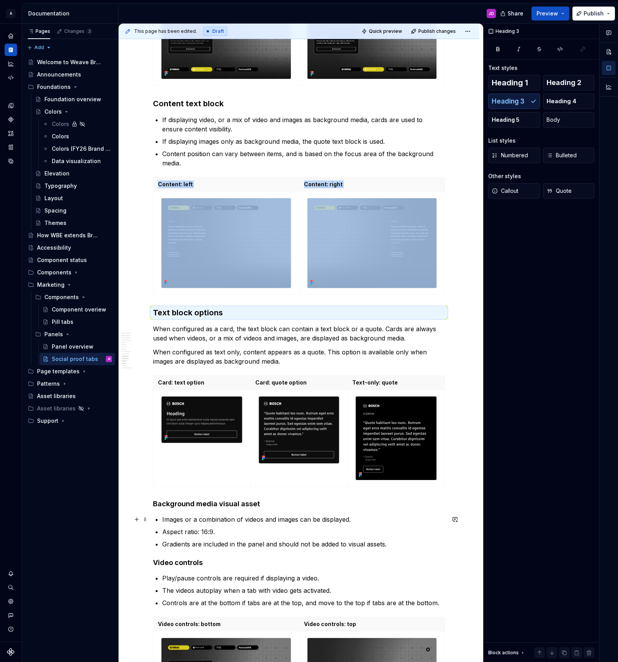
scroll to position [1393, 0]
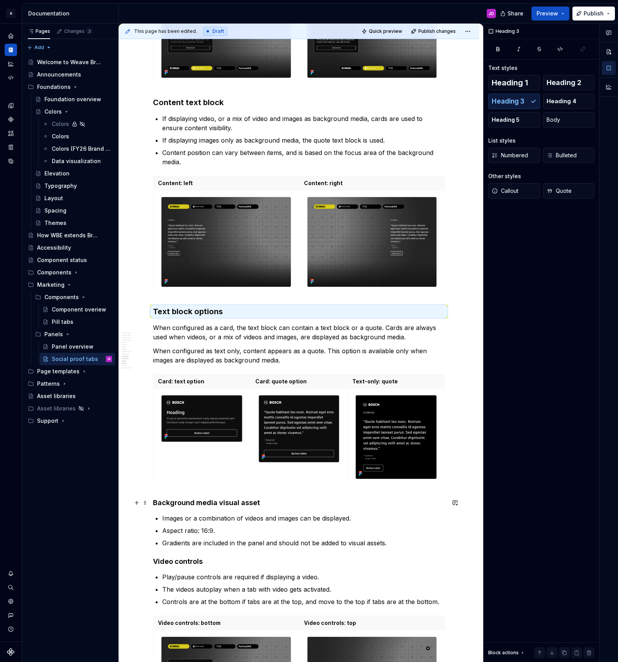
click at [213, 502] on h4 "Background media visual asset" at bounding box center [299, 502] width 292 height 9
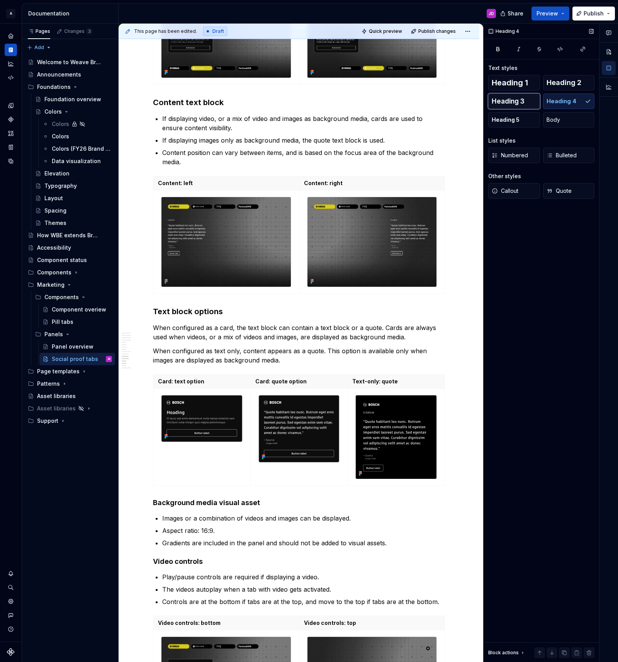
click at [524, 97] on span "Heading 3" at bounding box center [508, 101] width 33 height 8
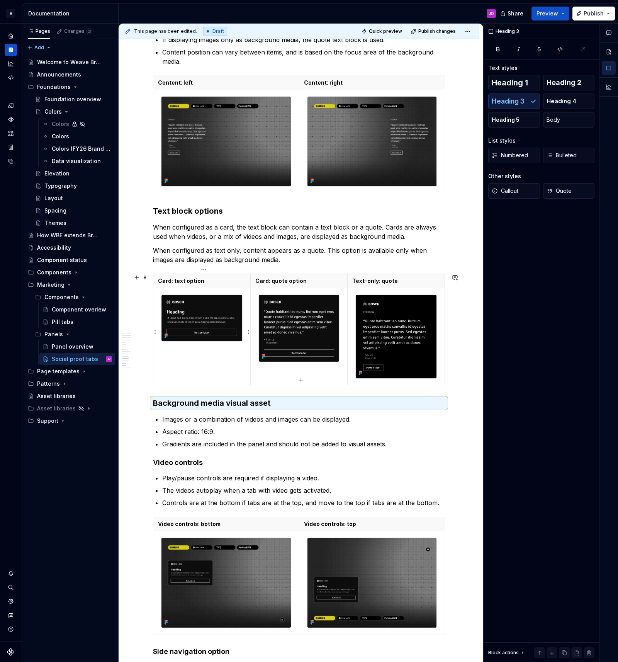
scroll to position [1505, 0]
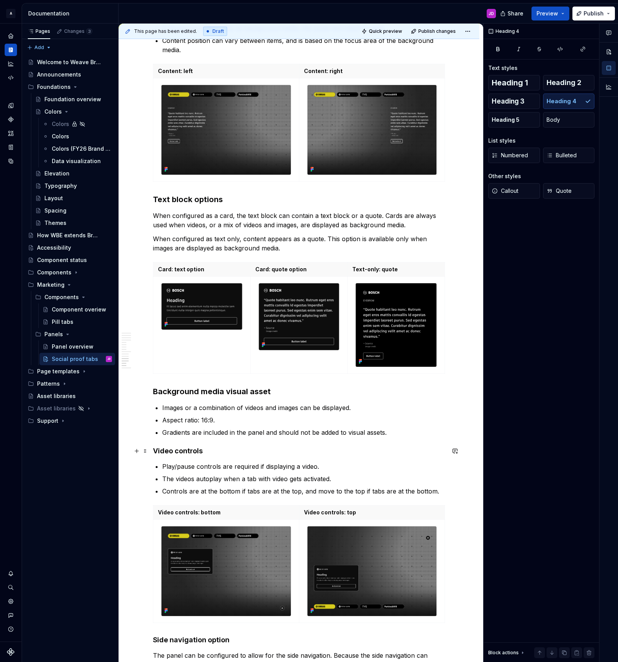
drag, startPoint x: 185, startPoint y: 453, endPoint x: 189, endPoint y: 451, distance: 4.3
click at [186, 451] on h4 "Video controls" at bounding box center [299, 450] width 292 height 9
drag, startPoint x: 526, startPoint y: 102, endPoint x: 502, endPoint y: 120, distance: 29.3
click at [525, 103] on button "Heading 3" at bounding box center [515, 101] width 52 height 15
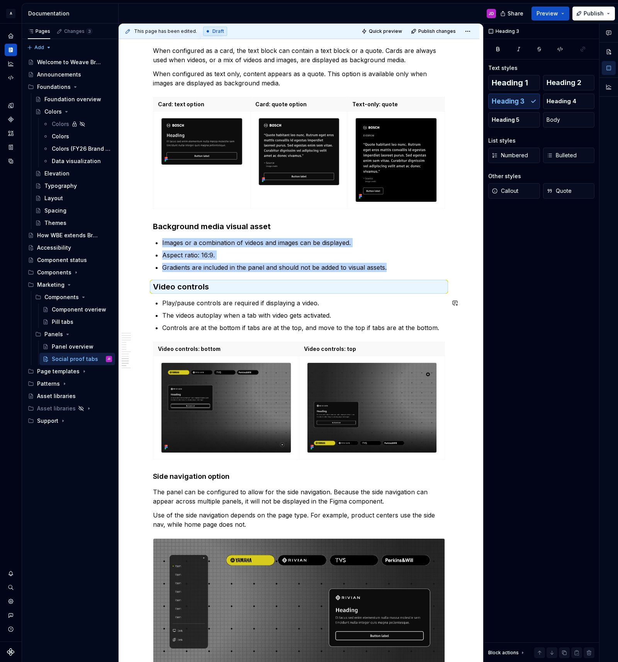
scroll to position [1718, 0]
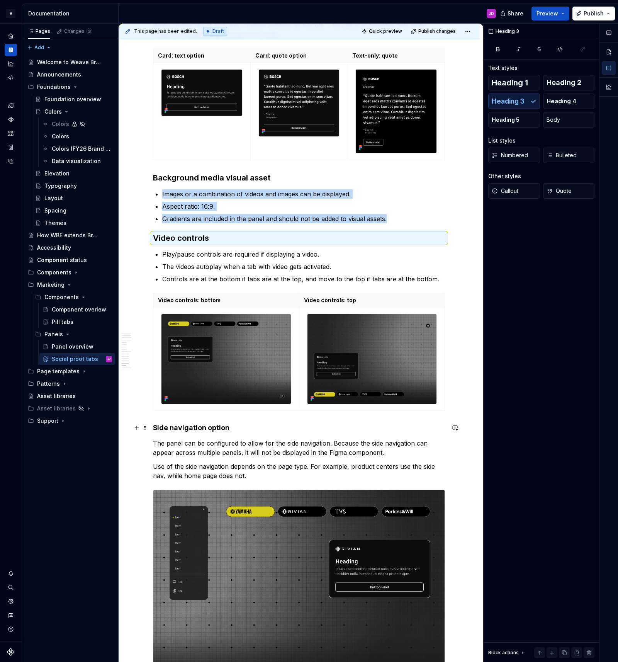
click at [206, 430] on h4 "Side navigation option" at bounding box center [299, 427] width 292 height 9
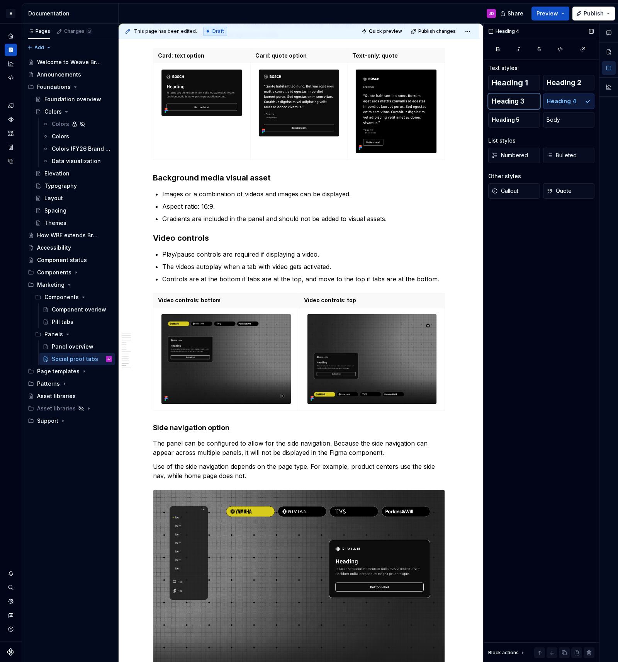
drag, startPoint x: 520, startPoint y: 96, endPoint x: 508, endPoint y: 110, distance: 18.4
click at [519, 96] on button "Heading 3" at bounding box center [515, 101] width 52 height 15
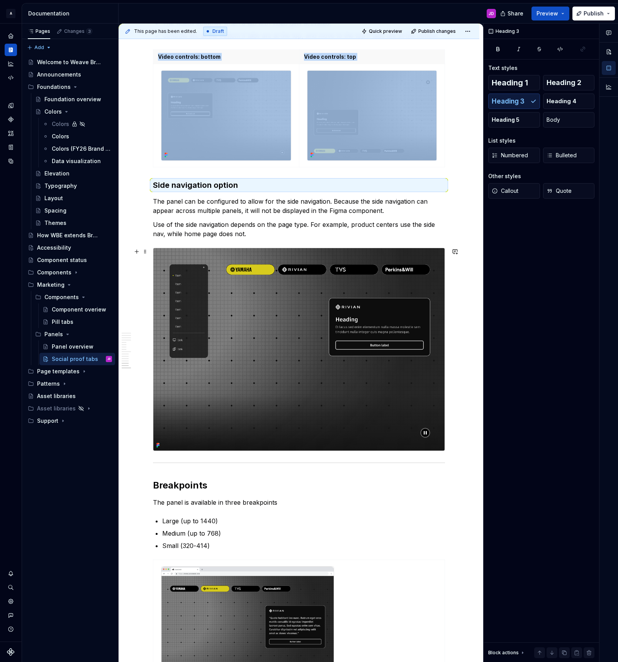
scroll to position [1997, 0]
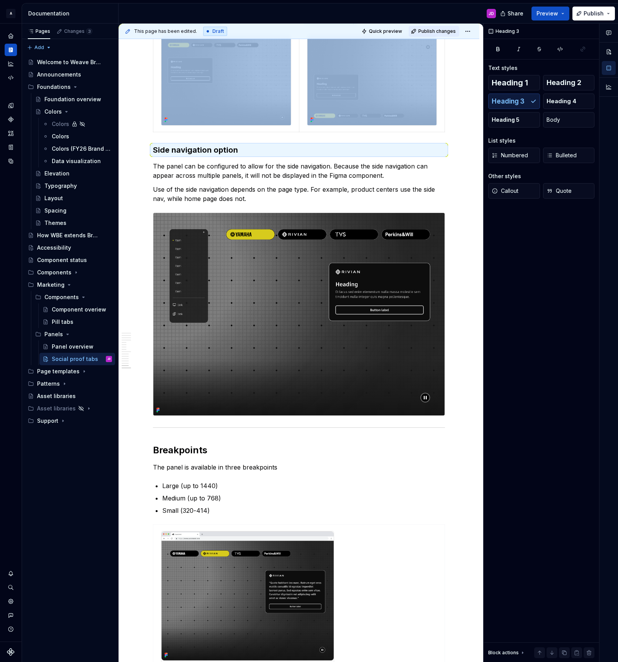
click at [439, 30] on span "Publish changes" at bounding box center [437, 31] width 37 height 6
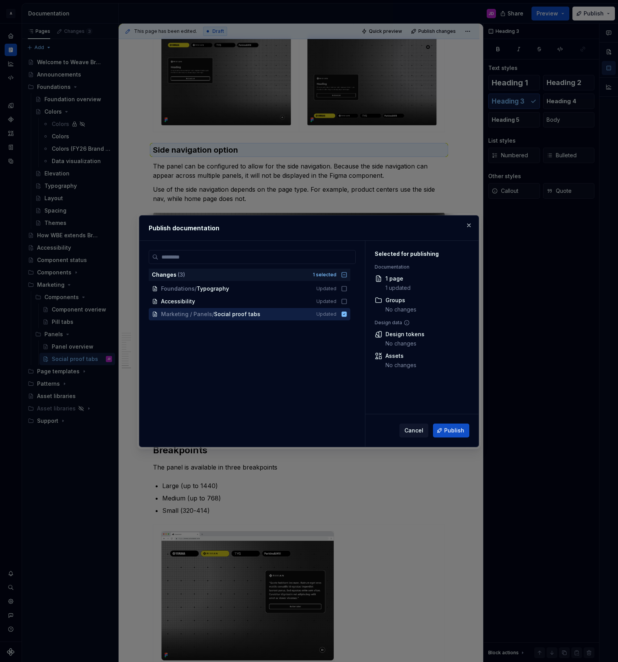
click at [456, 428] on span "Publish" at bounding box center [454, 431] width 20 height 8
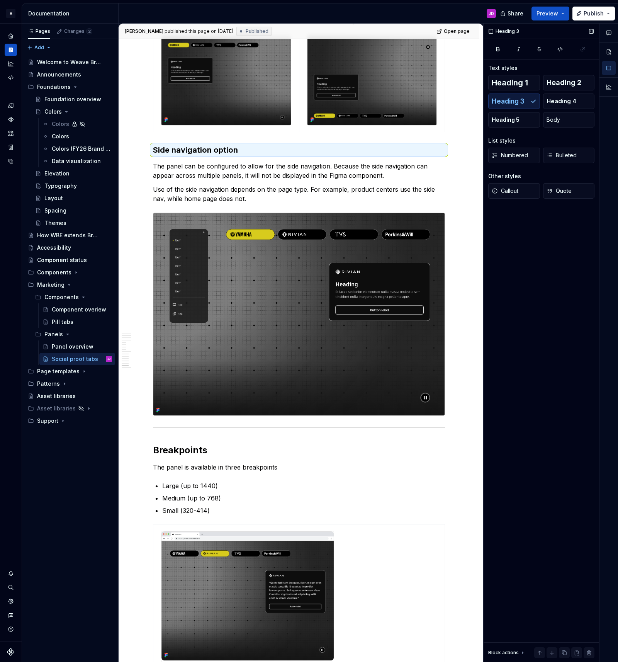
type textarea "*"
